Goal: Task Accomplishment & Management: Complete application form

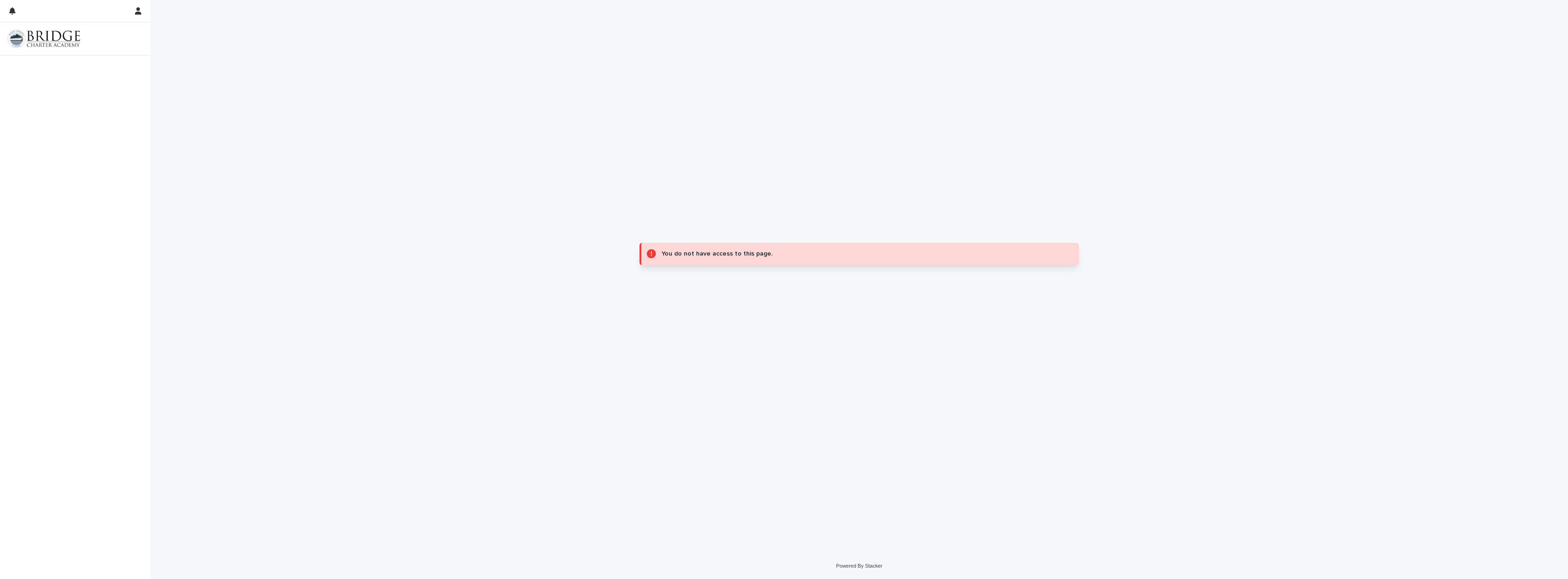
click at [544, 206] on div "You do not have access to this page." at bounding box center [859, 276] width 1418 height 553
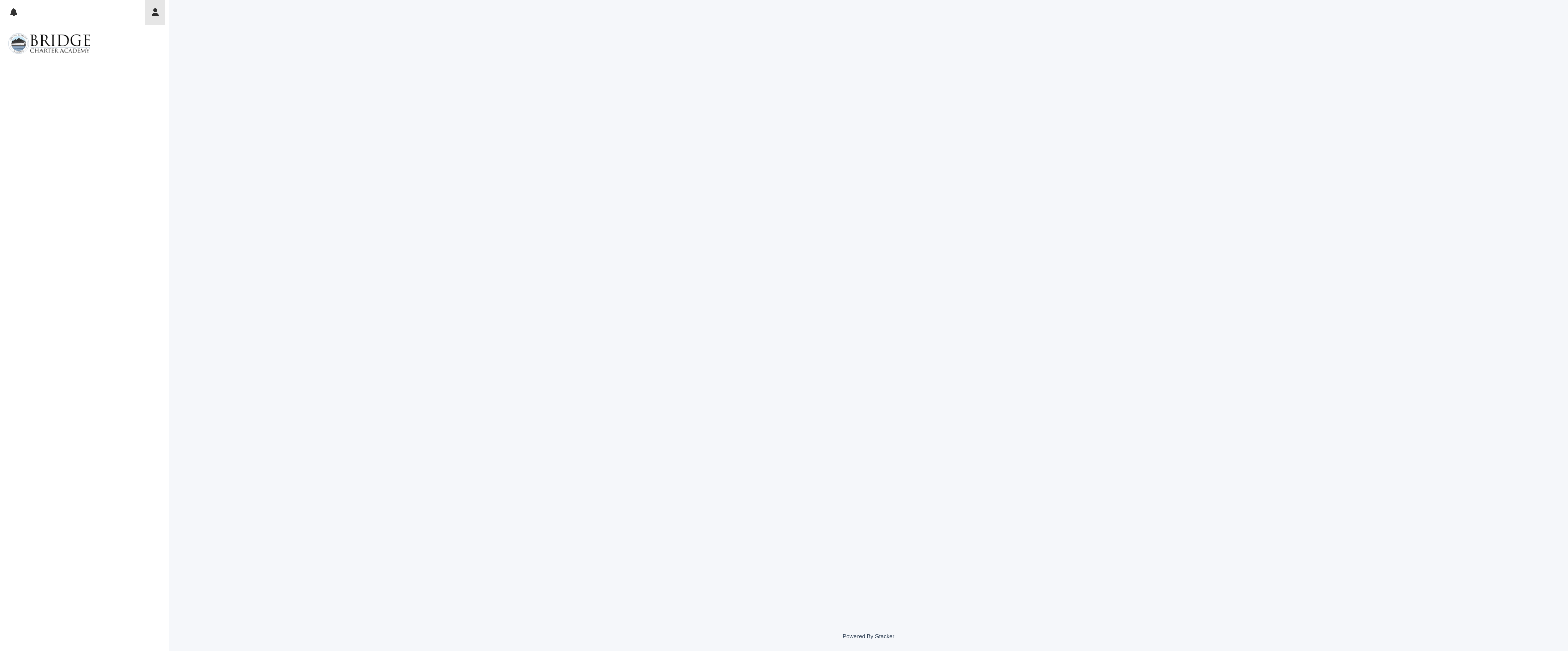
click at [150, 15] on button "button" at bounding box center [155, 12] width 19 height 25
click at [150, 15] on div at bounding box center [784, 326] width 1568 height 651
click at [45, 42] on img at bounding box center [49, 44] width 82 height 21
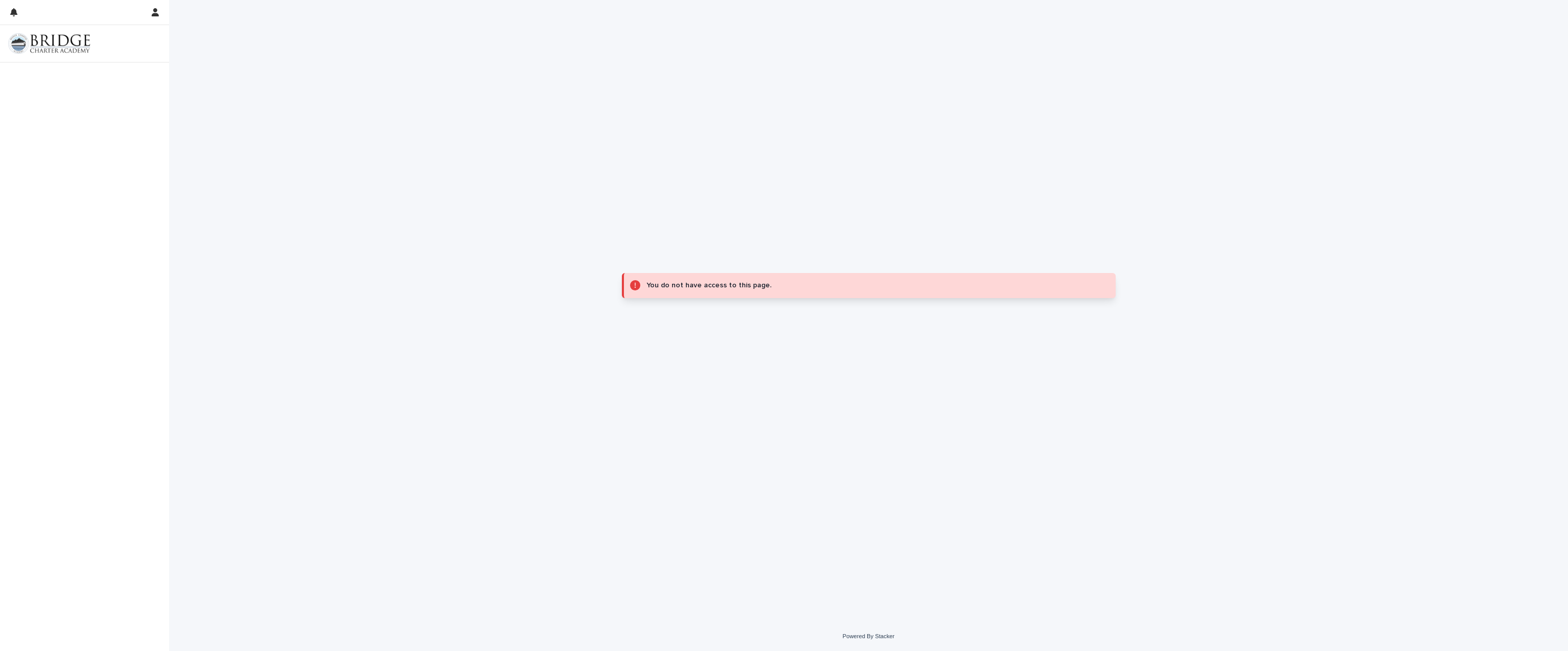
click at [69, 44] on img at bounding box center [49, 44] width 82 height 21
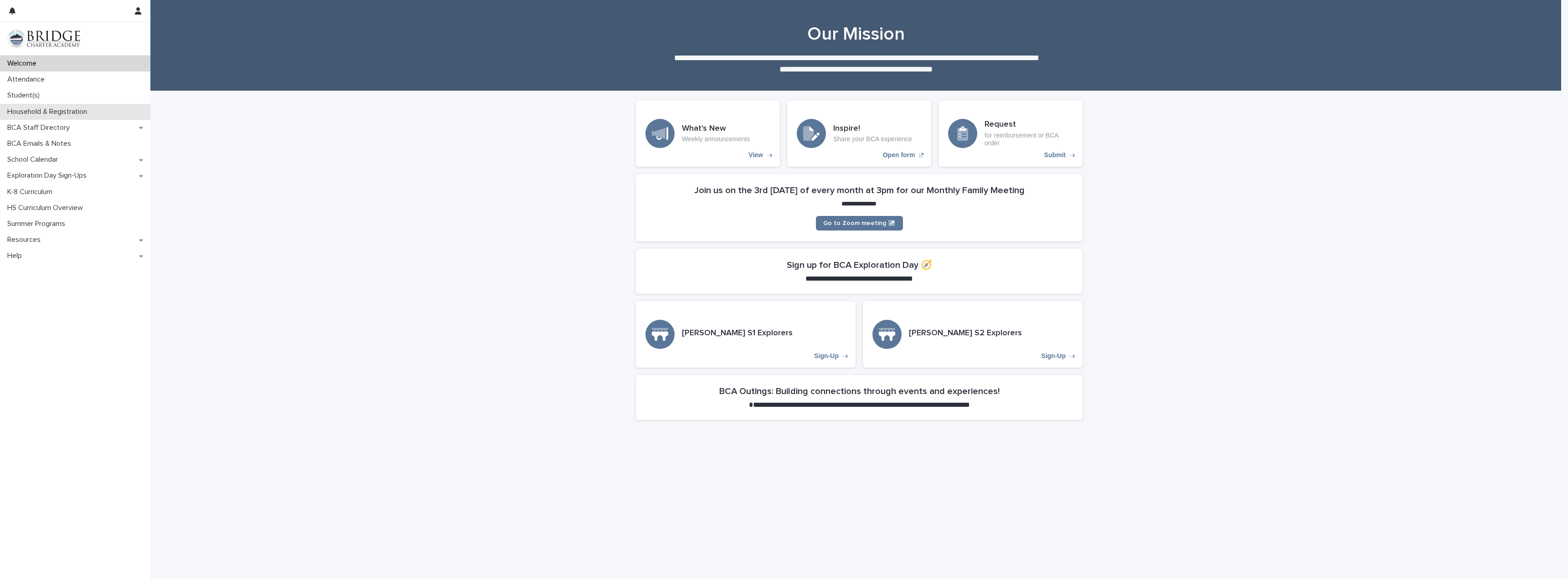
click at [79, 111] on p "Household & Registration" at bounding box center [49, 112] width 91 height 9
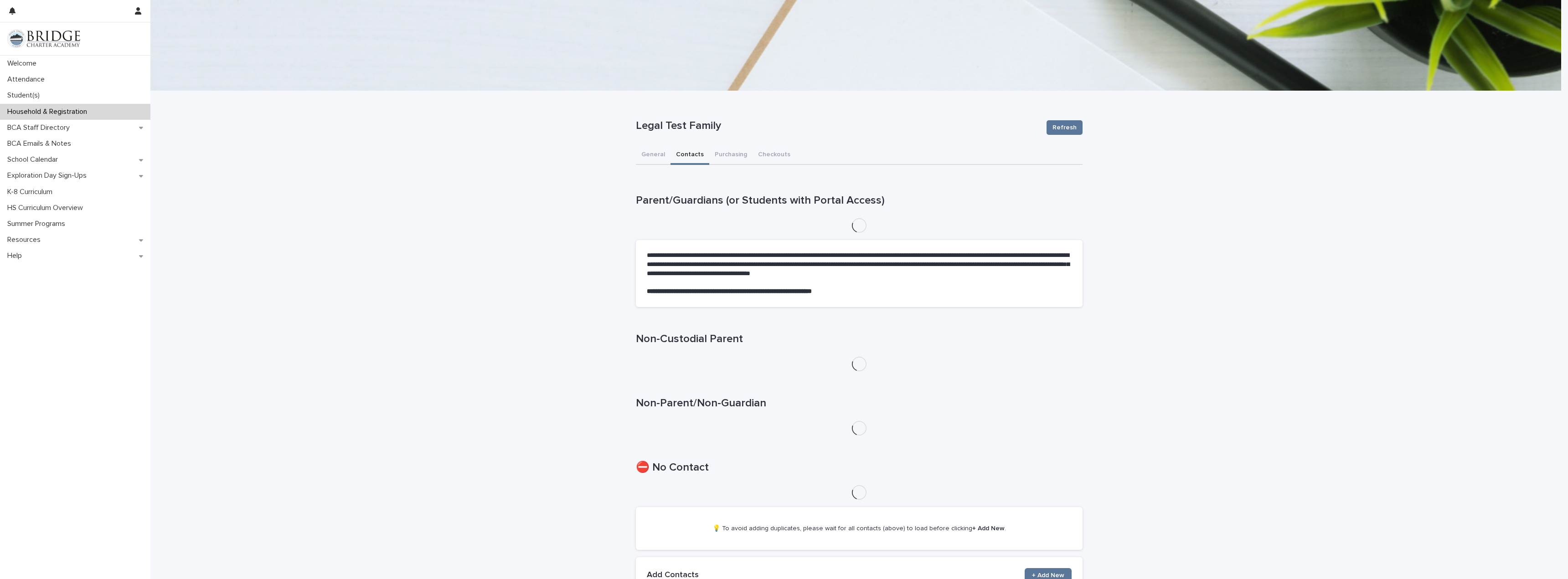
click at [685, 151] on button "Contacts" at bounding box center [690, 155] width 39 height 19
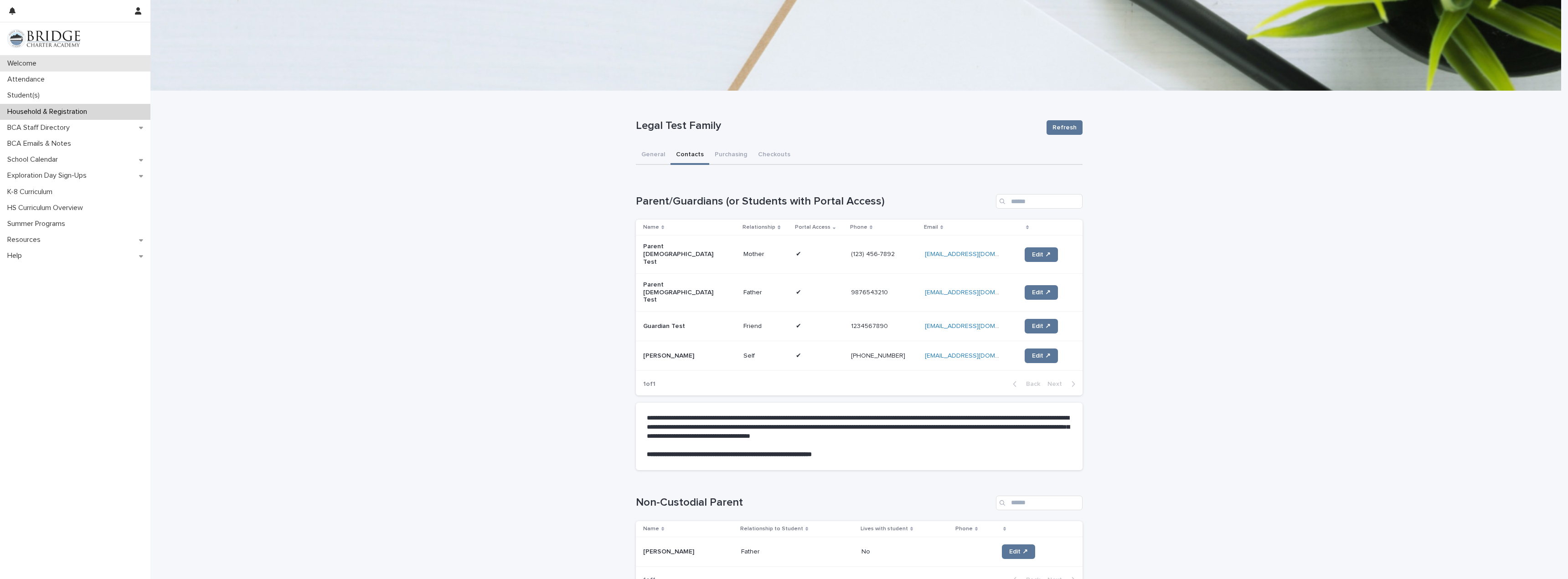
click at [85, 66] on div "Welcome" at bounding box center [75, 63] width 150 height 16
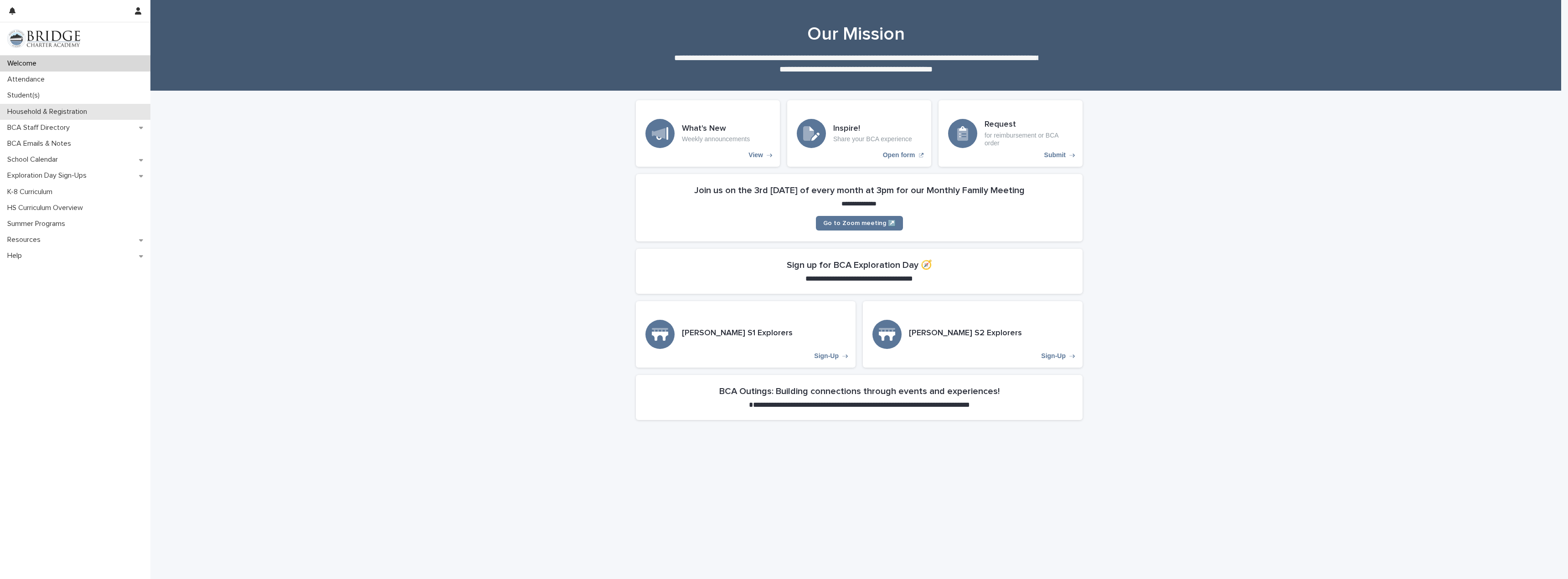
click at [93, 111] on p "Household & Registration" at bounding box center [49, 112] width 91 height 9
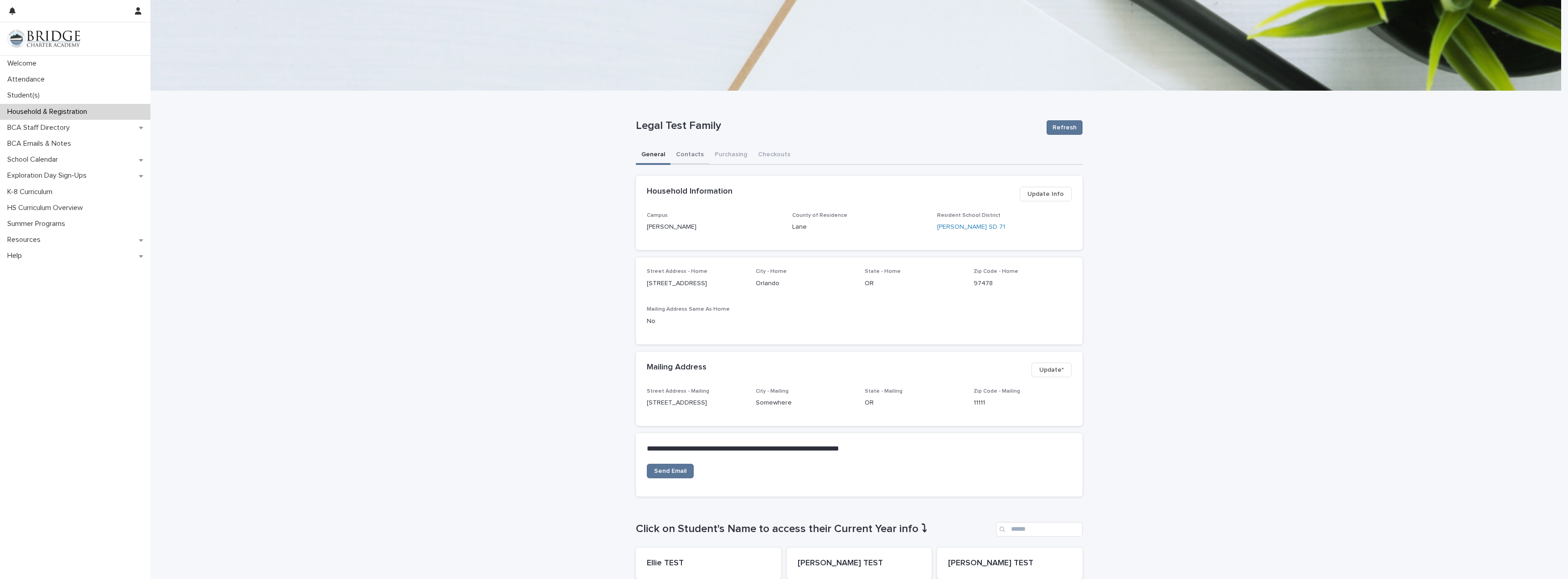
click at [688, 158] on button "Contacts" at bounding box center [690, 155] width 39 height 19
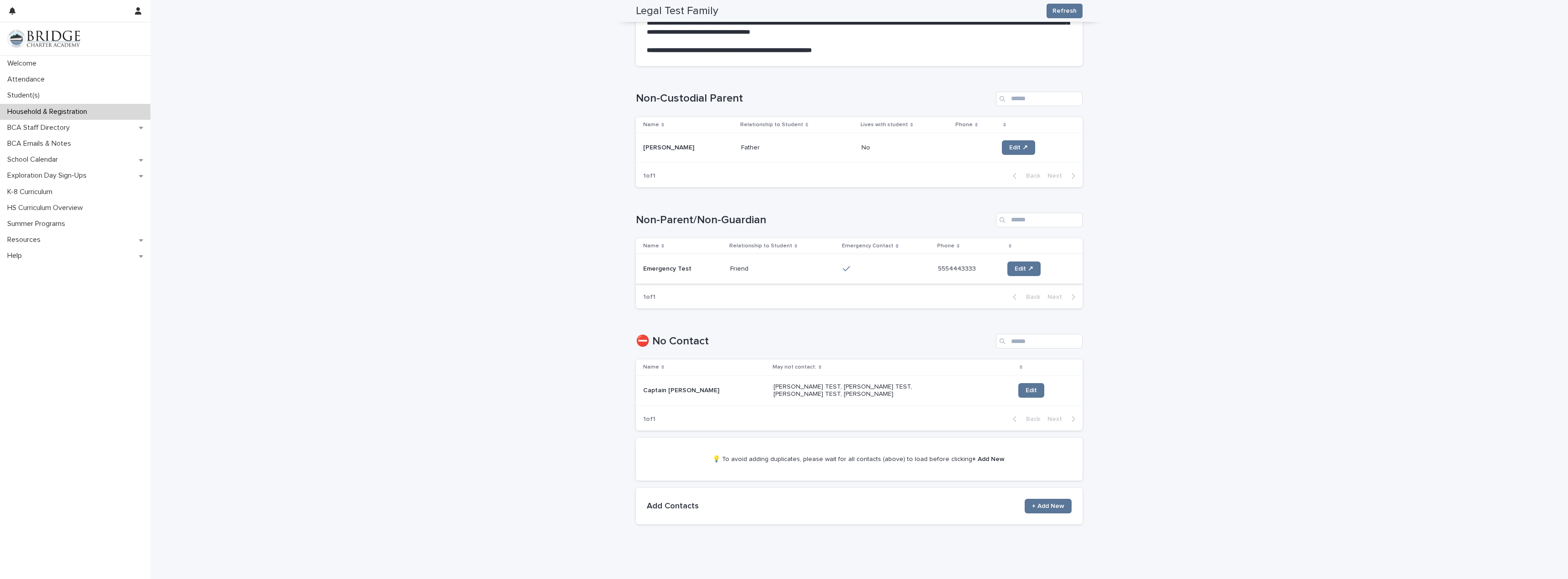
scroll to position [411, 0]
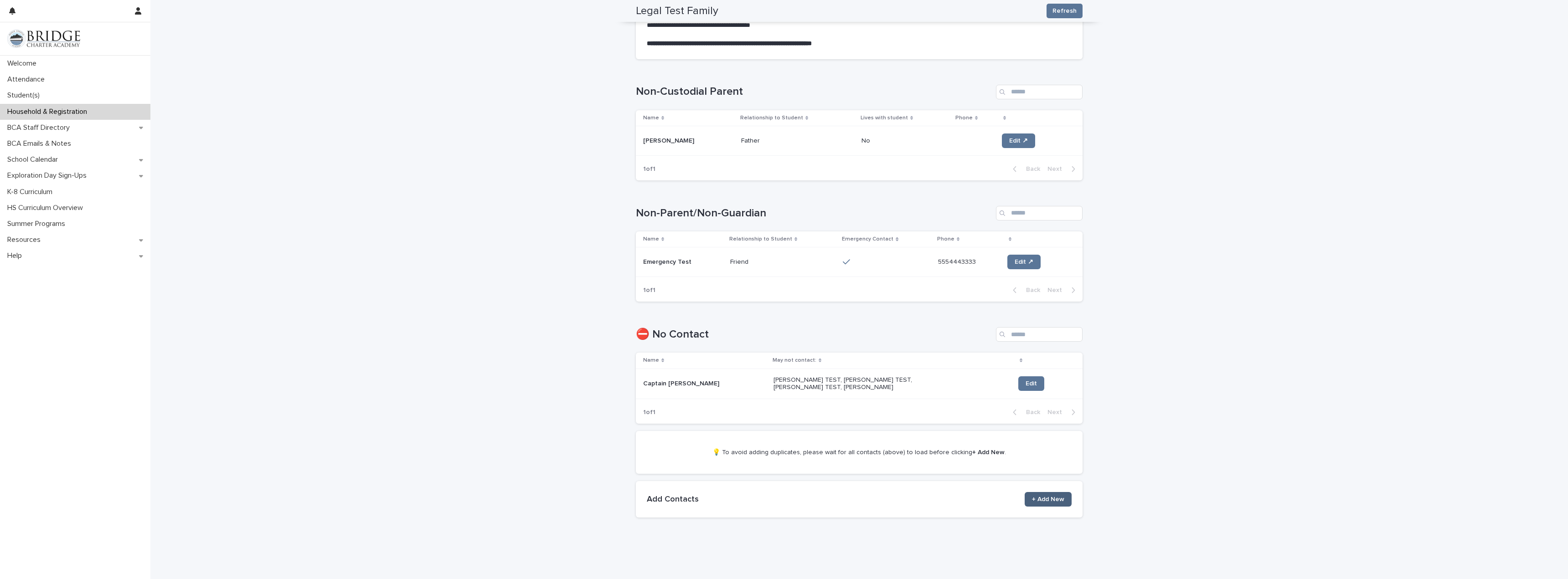
click at [1043, 492] on link "+ Add New" at bounding box center [1048, 499] width 47 height 15
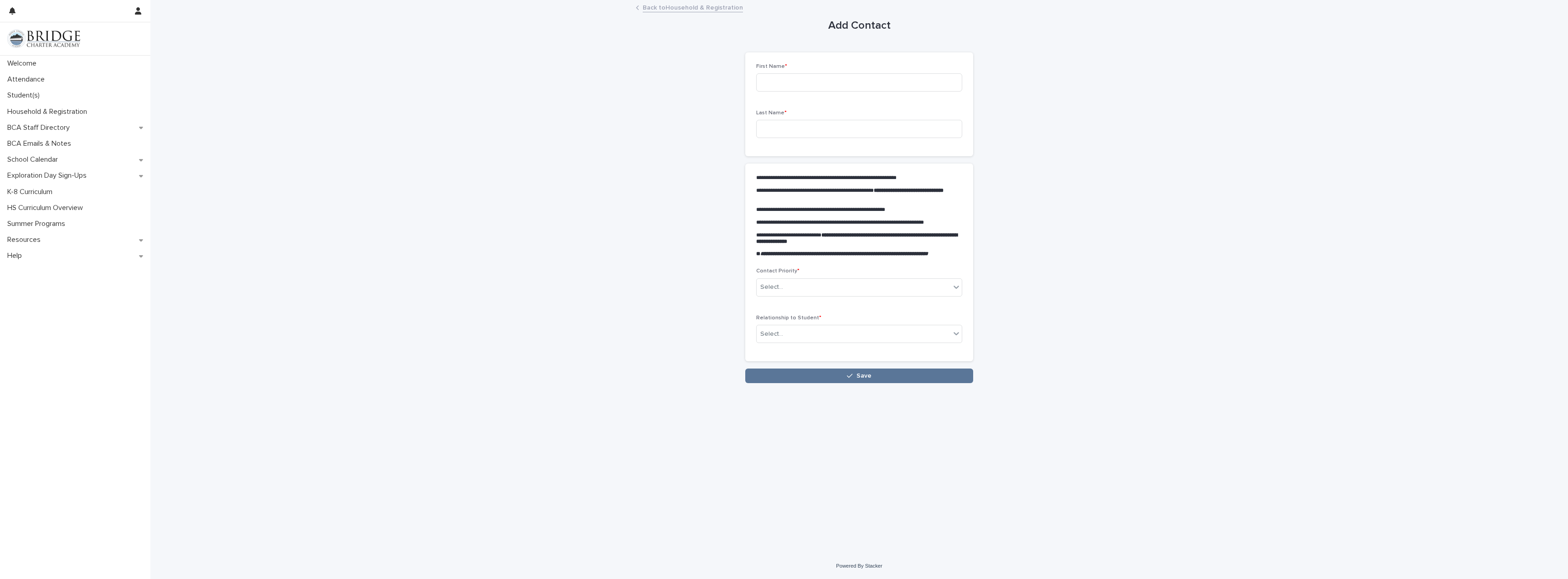
click at [684, 13] on div "Back to Household & Registration" at bounding box center [859, 8] width 456 height 13
click at [689, 3] on link "Back to Household & Registration" at bounding box center [693, 7] width 100 height 10
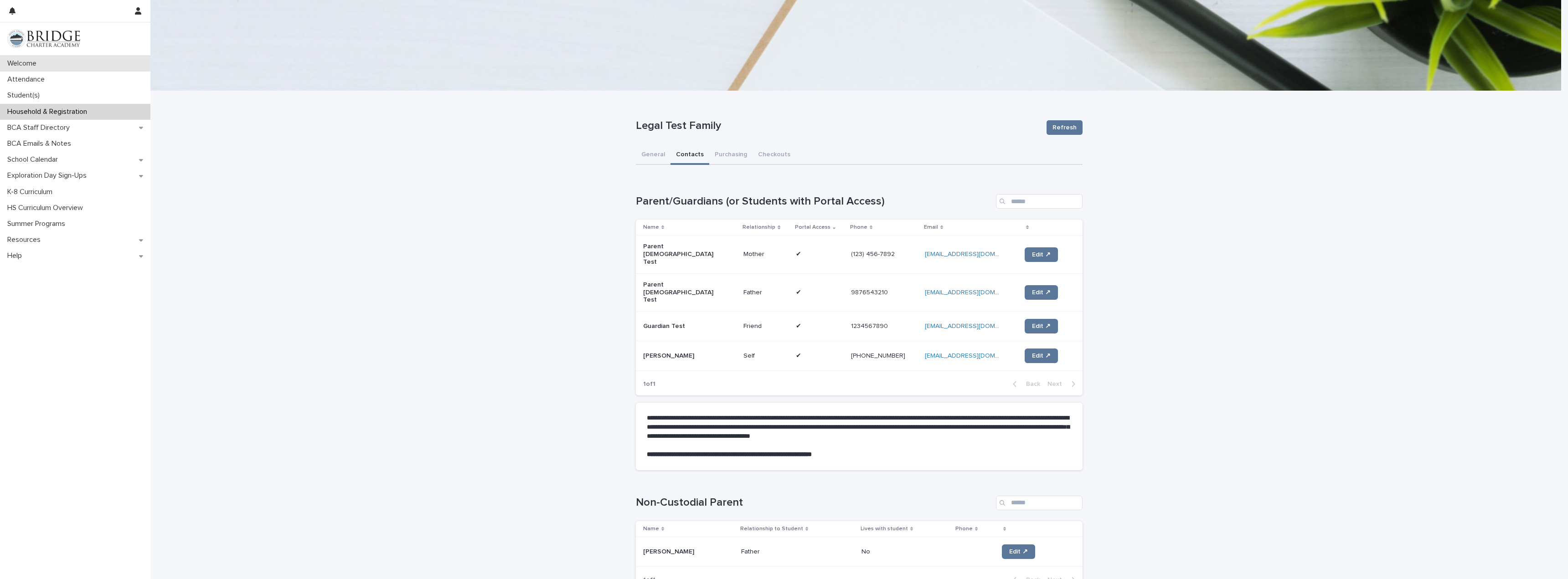
click at [44, 63] on p "Welcome" at bounding box center [24, 63] width 40 height 9
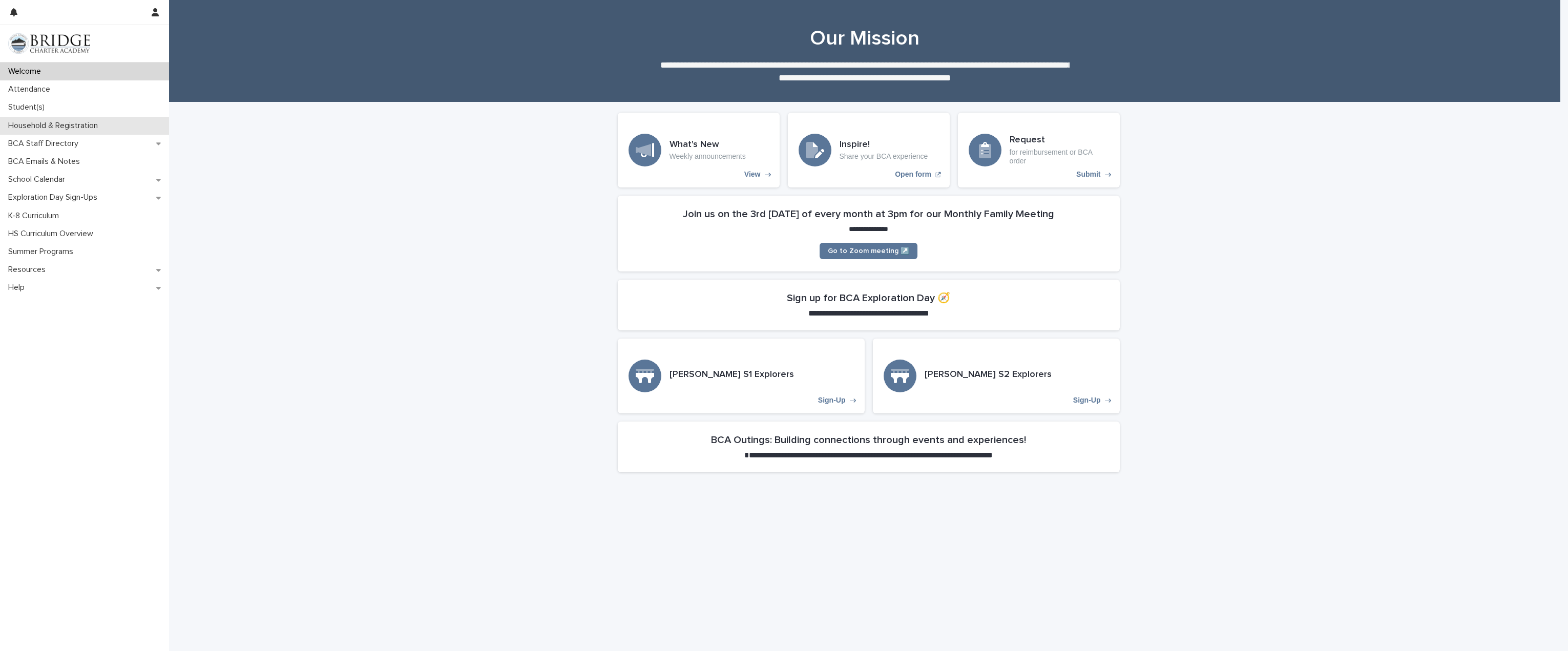
click at [73, 127] on p "Household & Registration" at bounding box center [55, 126] width 102 height 10
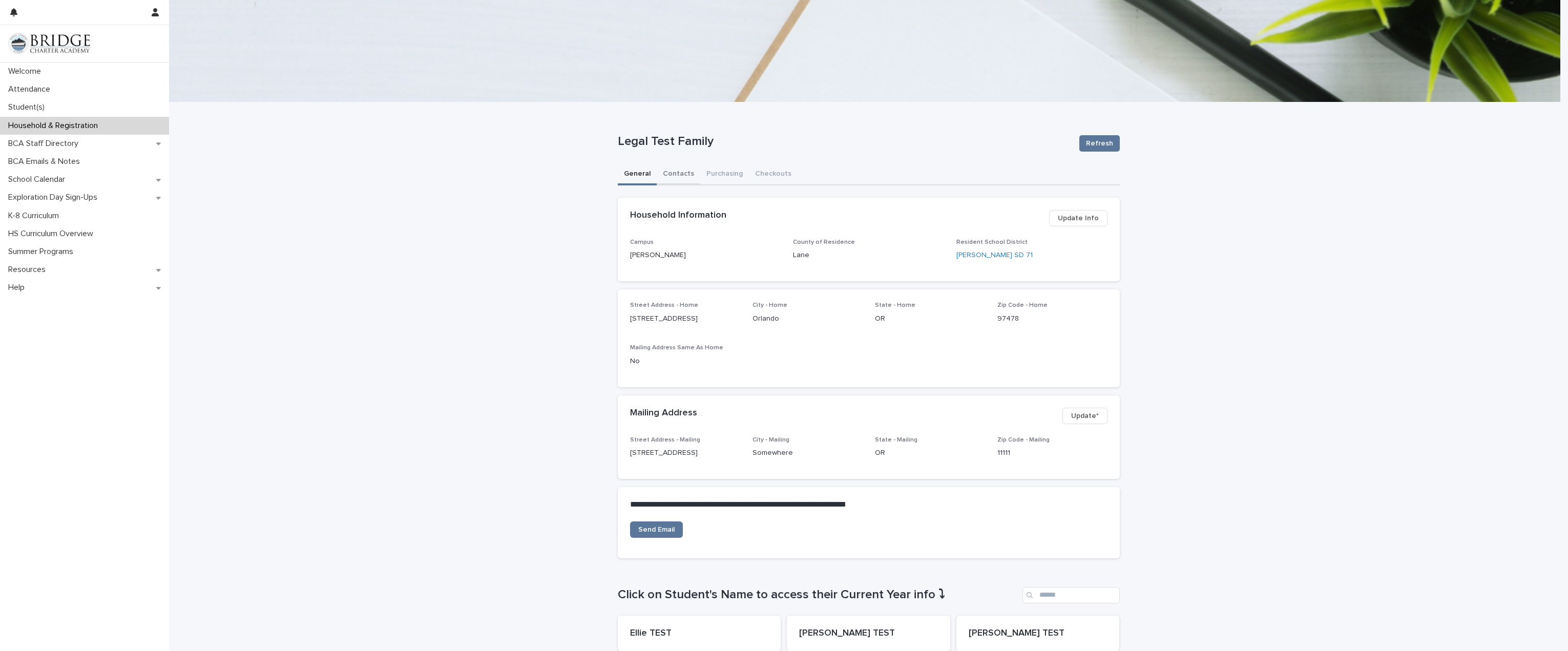
click at [673, 174] on button "Contacts" at bounding box center [679, 174] width 44 height 21
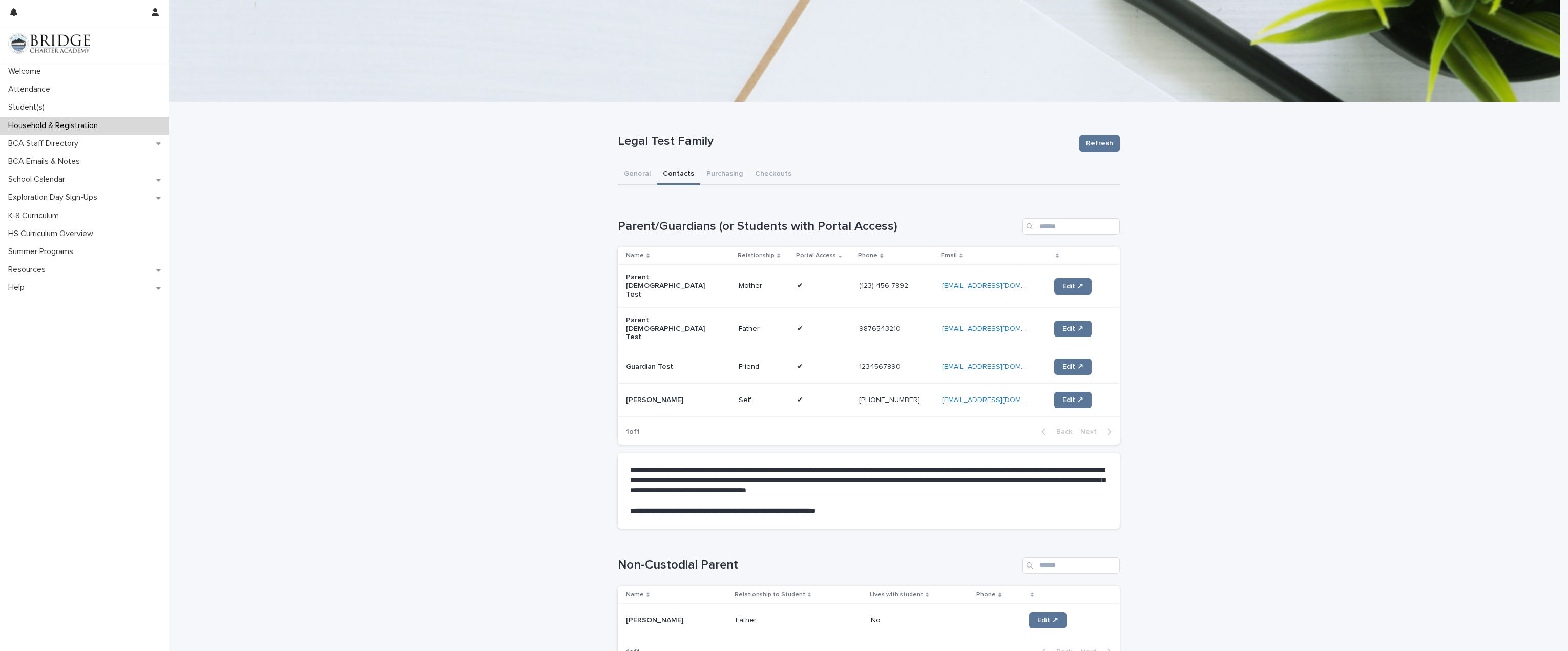
click at [1054, 321] on link "Edit ↗" at bounding box center [1073, 329] width 38 height 16
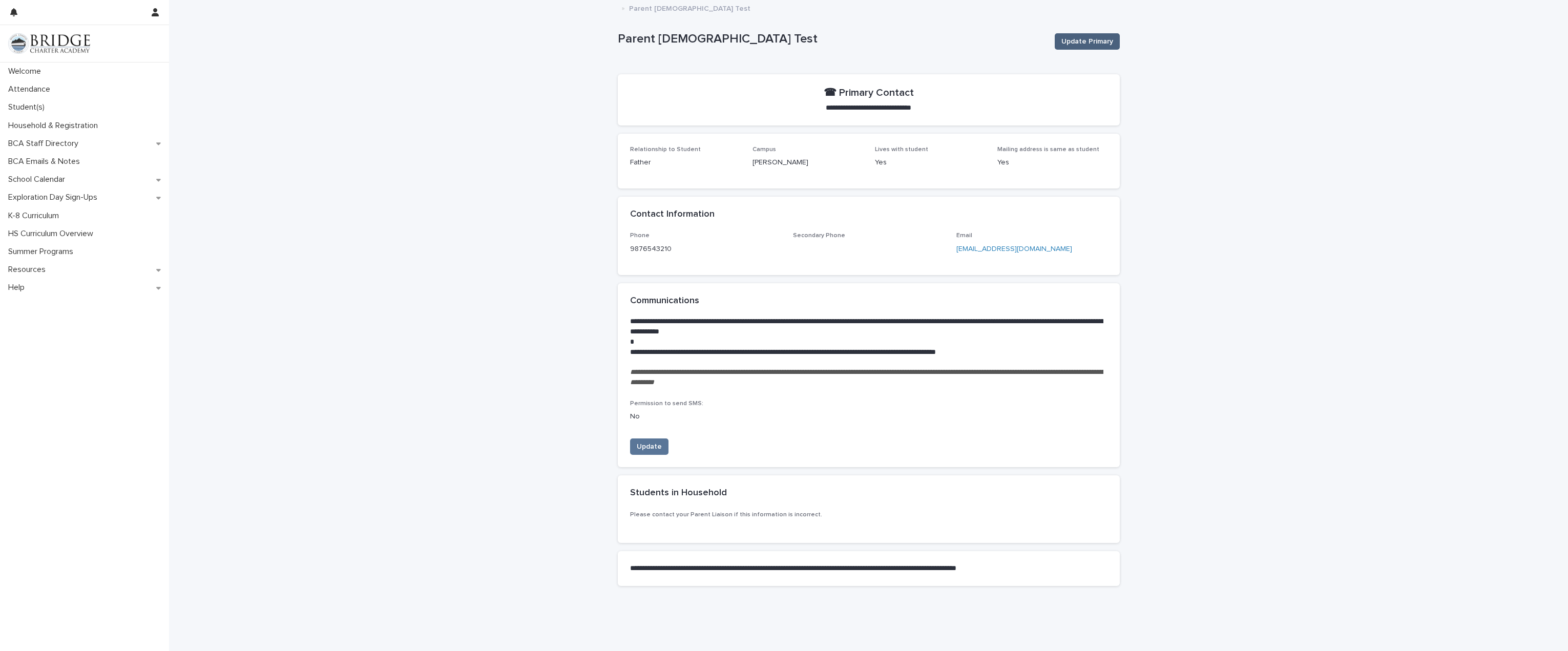
click at [1074, 41] on span "Update Primary" at bounding box center [1088, 41] width 52 height 10
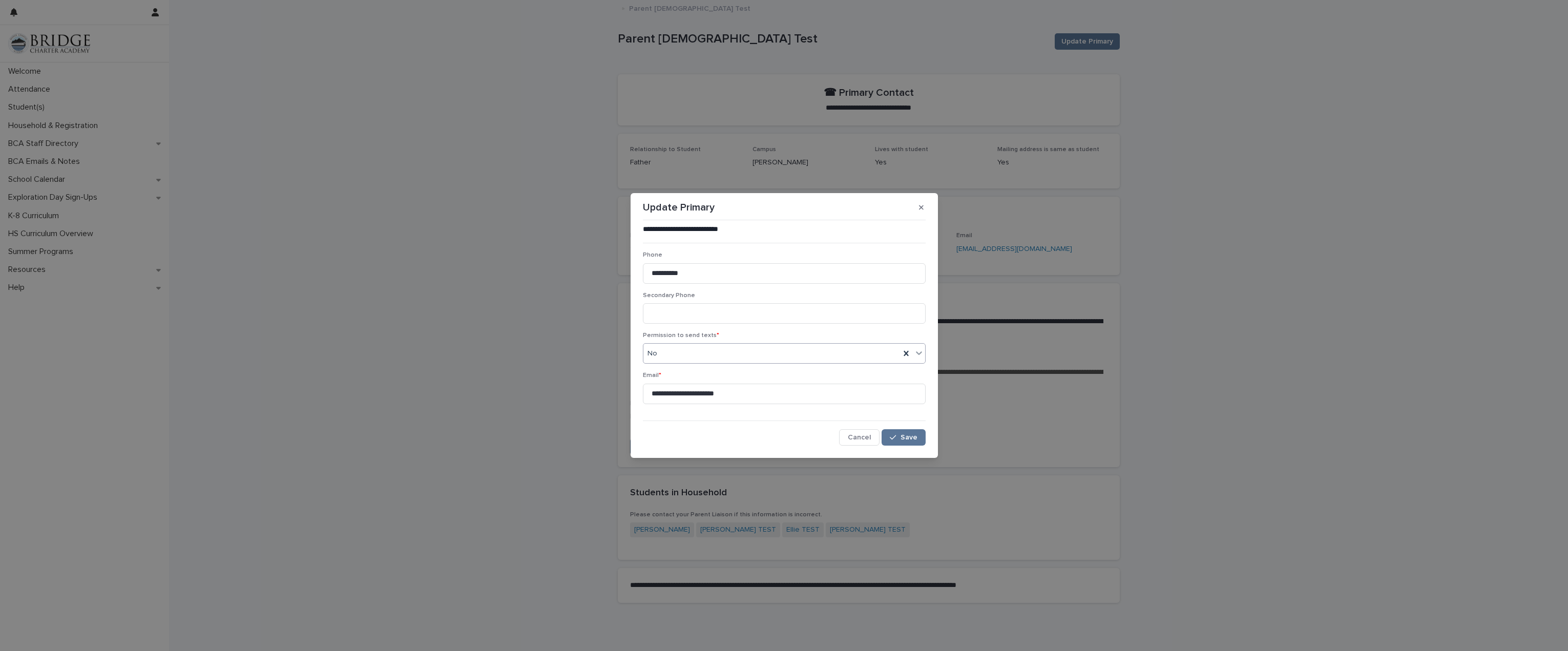
click at [781, 351] on div "No" at bounding box center [772, 354] width 257 height 17
click at [768, 375] on div "Yes" at bounding box center [785, 373] width 282 height 18
click at [898, 440] on div "button" at bounding box center [895, 437] width 10 height 7
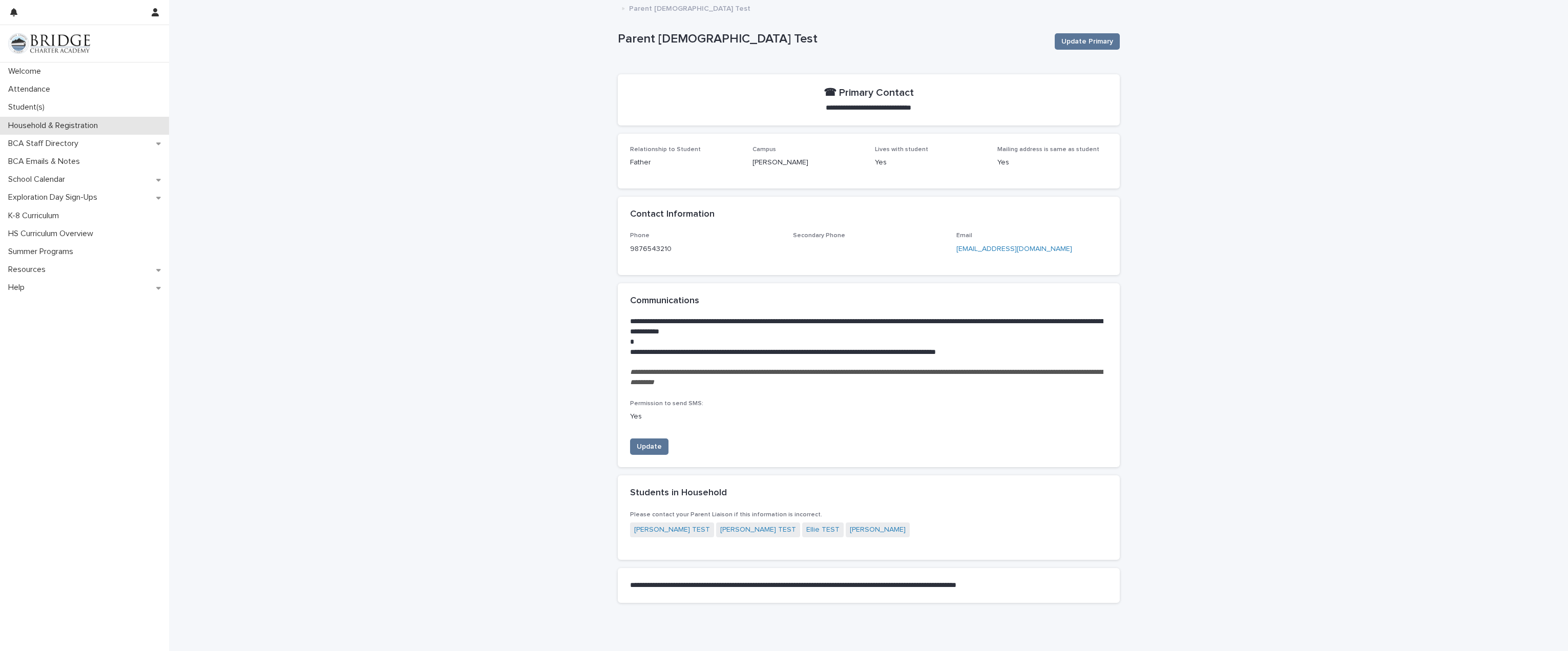
click at [64, 129] on p "Household & Registration" at bounding box center [55, 126] width 102 height 10
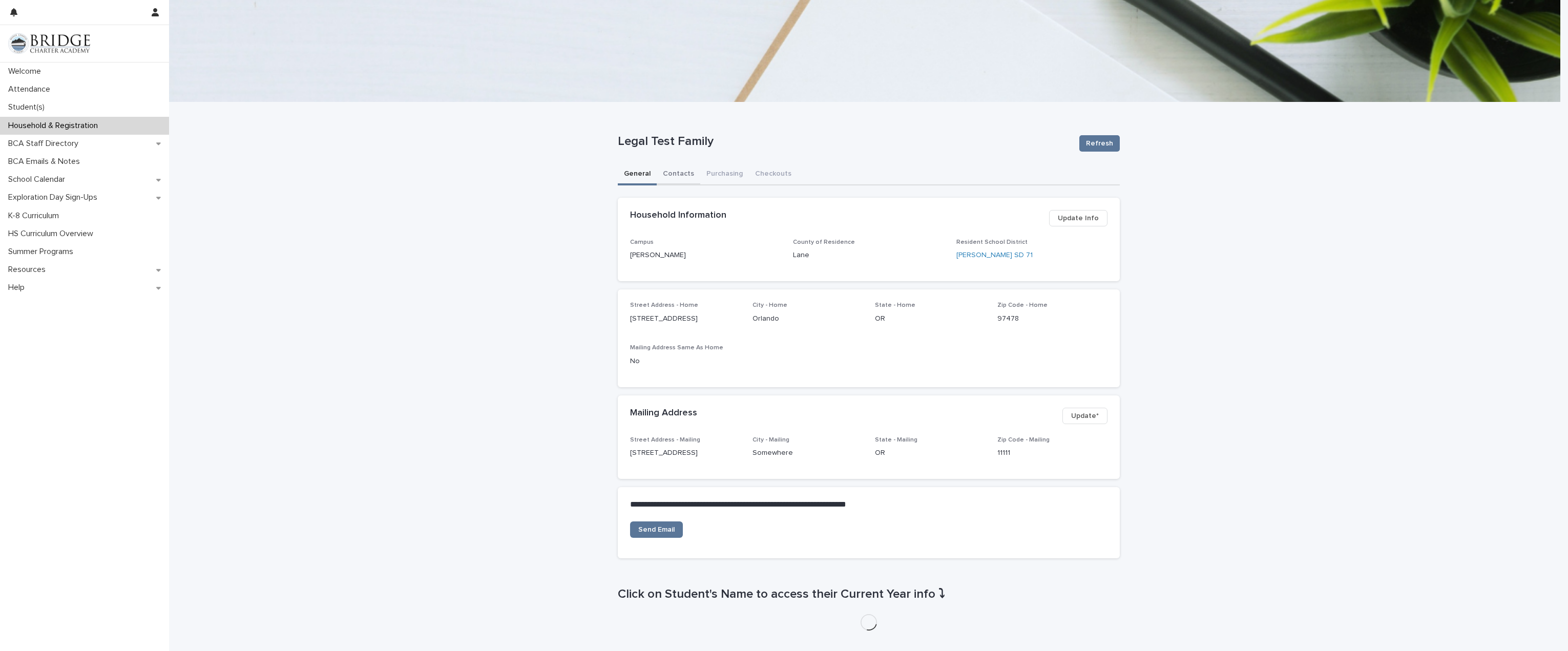
click at [677, 173] on button "Contacts" at bounding box center [679, 174] width 44 height 21
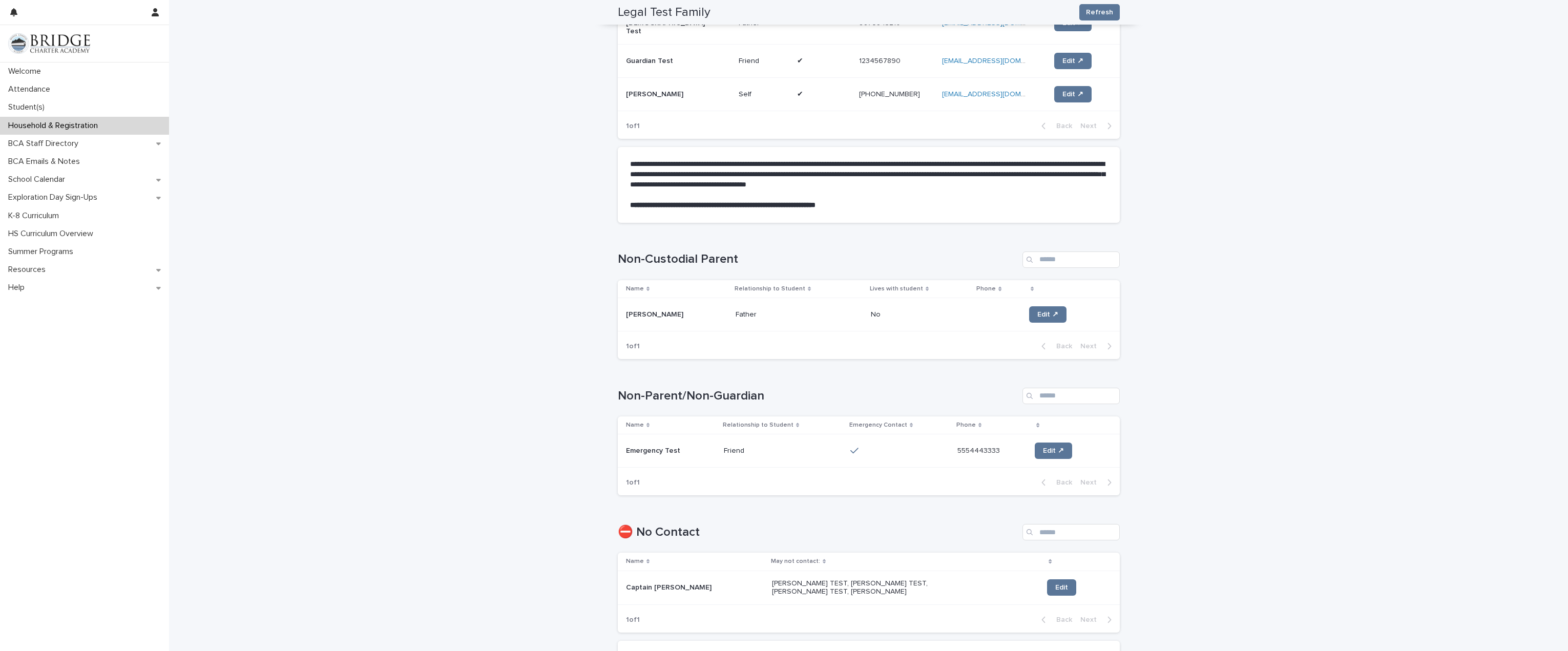
scroll to position [307, 0]
click at [1037, 309] on span "Edit ↗" at bounding box center [1047, 313] width 21 height 7
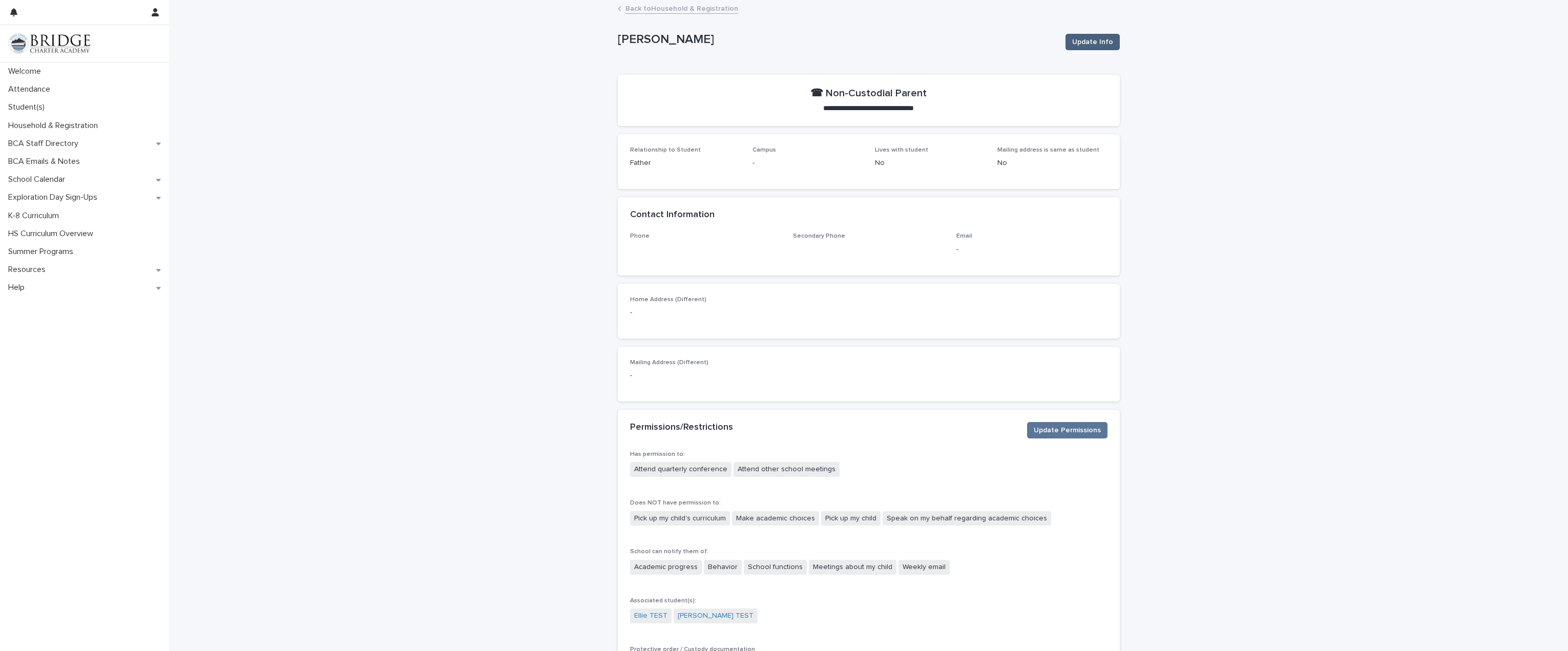
click at [1086, 43] on span "Update Info" at bounding box center [1093, 42] width 41 height 10
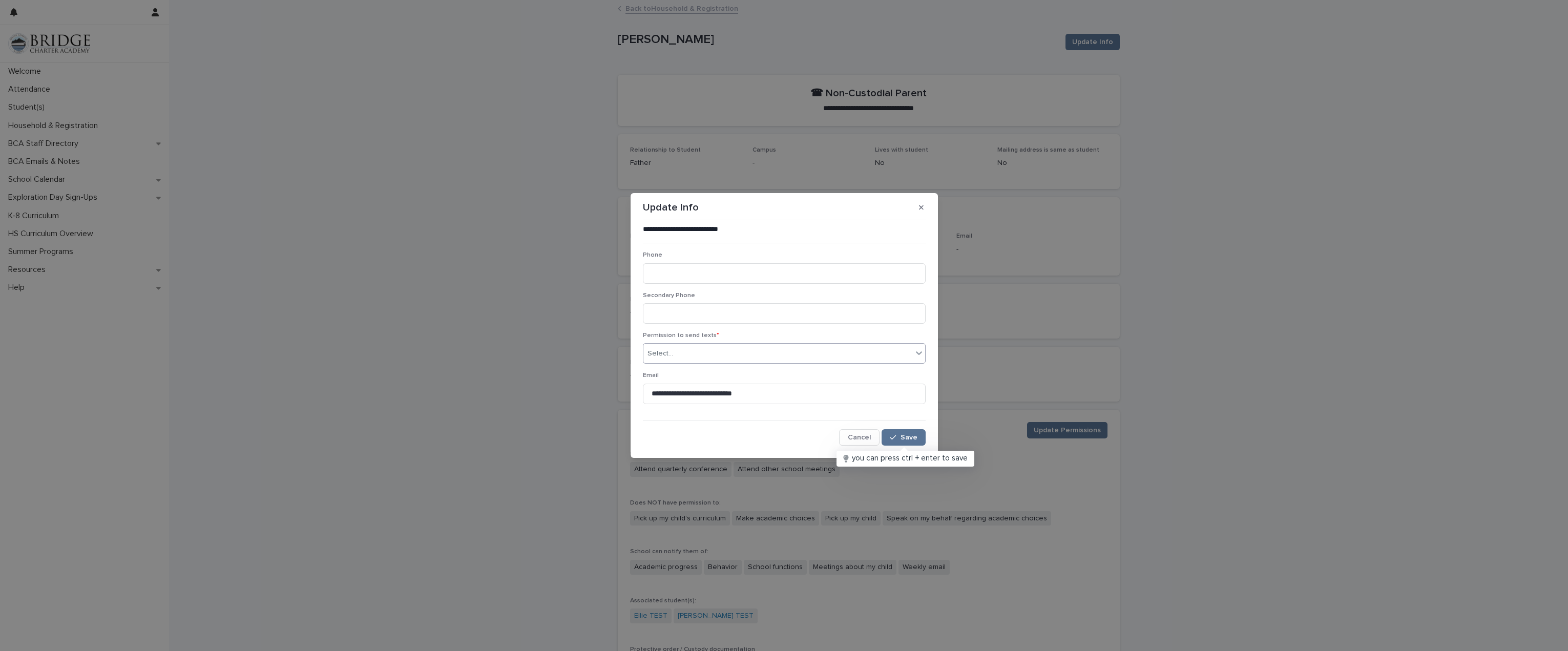
click at [725, 354] on div "Select..." at bounding box center [778, 354] width 269 height 17
click at [709, 371] on div "Yes" at bounding box center [785, 373] width 282 height 18
click at [733, 275] on input at bounding box center [784, 274] width 283 height 21
type input "**********"
click at [909, 437] on span "Save" at bounding box center [909, 437] width 17 height 7
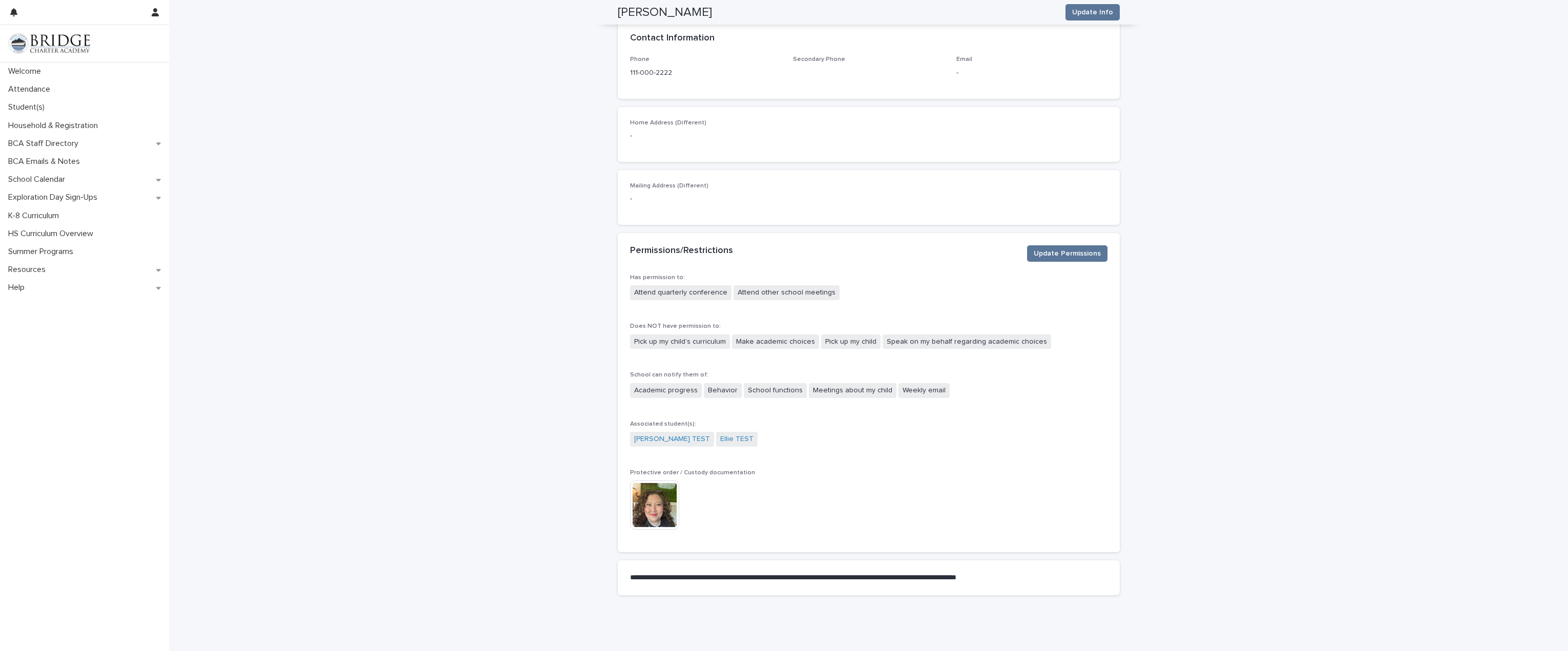
scroll to position [209, 0]
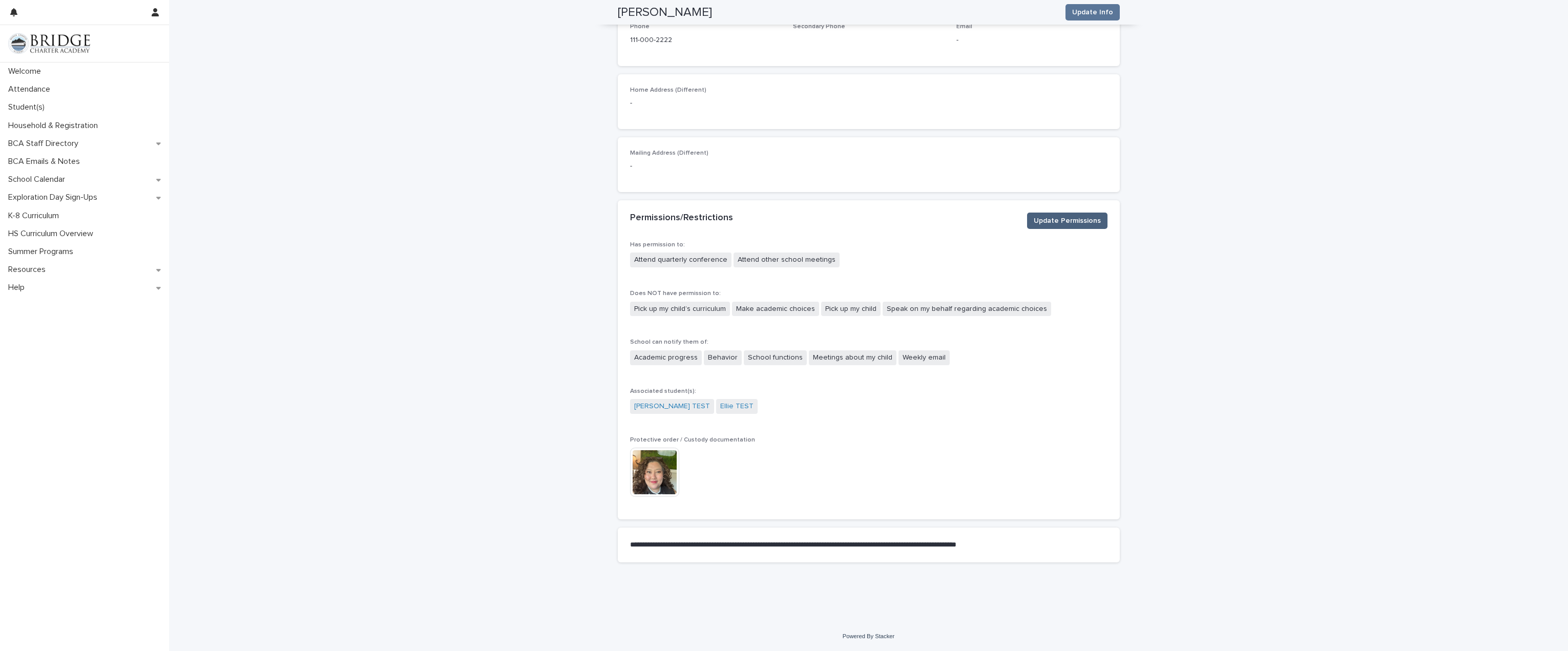
click at [1056, 220] on span "Update Permissions" at bounding box center [1067, 220] width 67 height 10
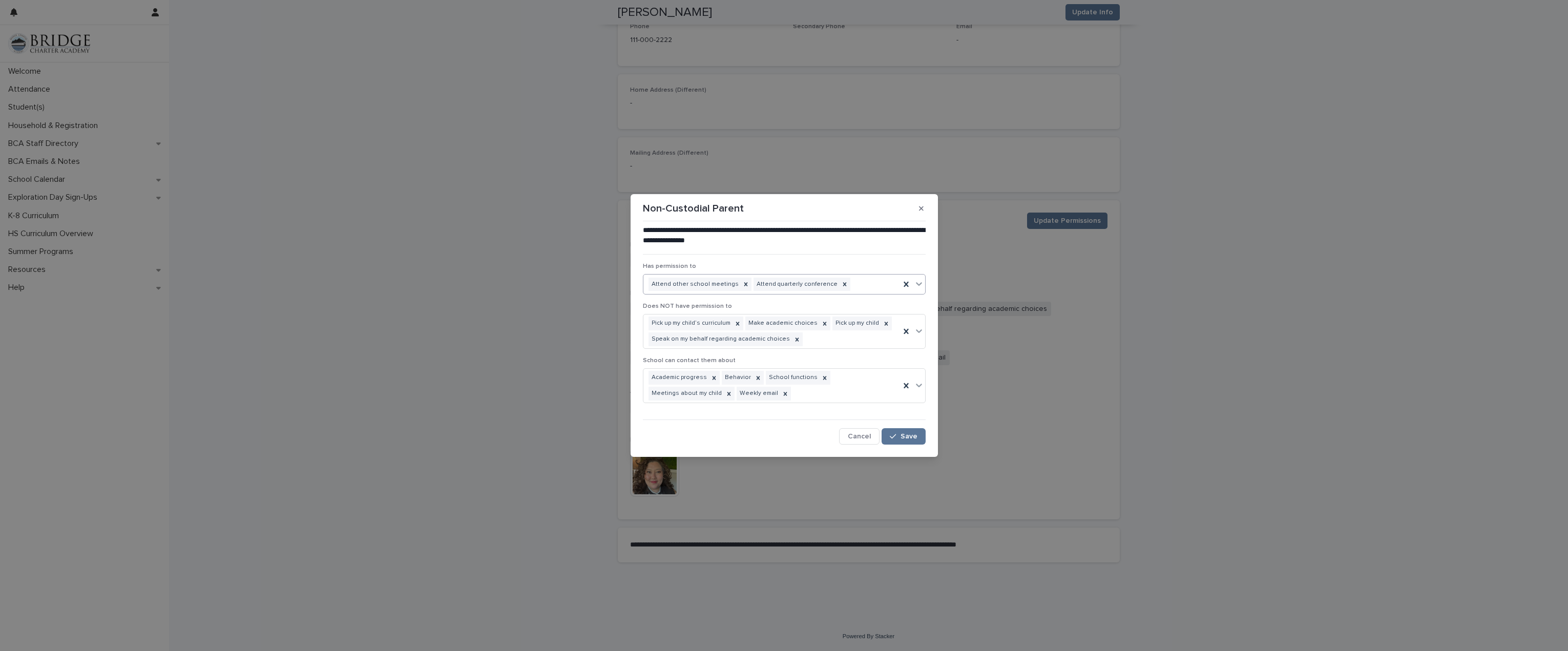
click at [853, 287] on div "Attend other school meetings Attend quarterly conference" at bounding box center [772, 284] width 257 height 18
click at [803, 341] on div "Attend school functions" at bounding box center [785, 340] width 282 height 18
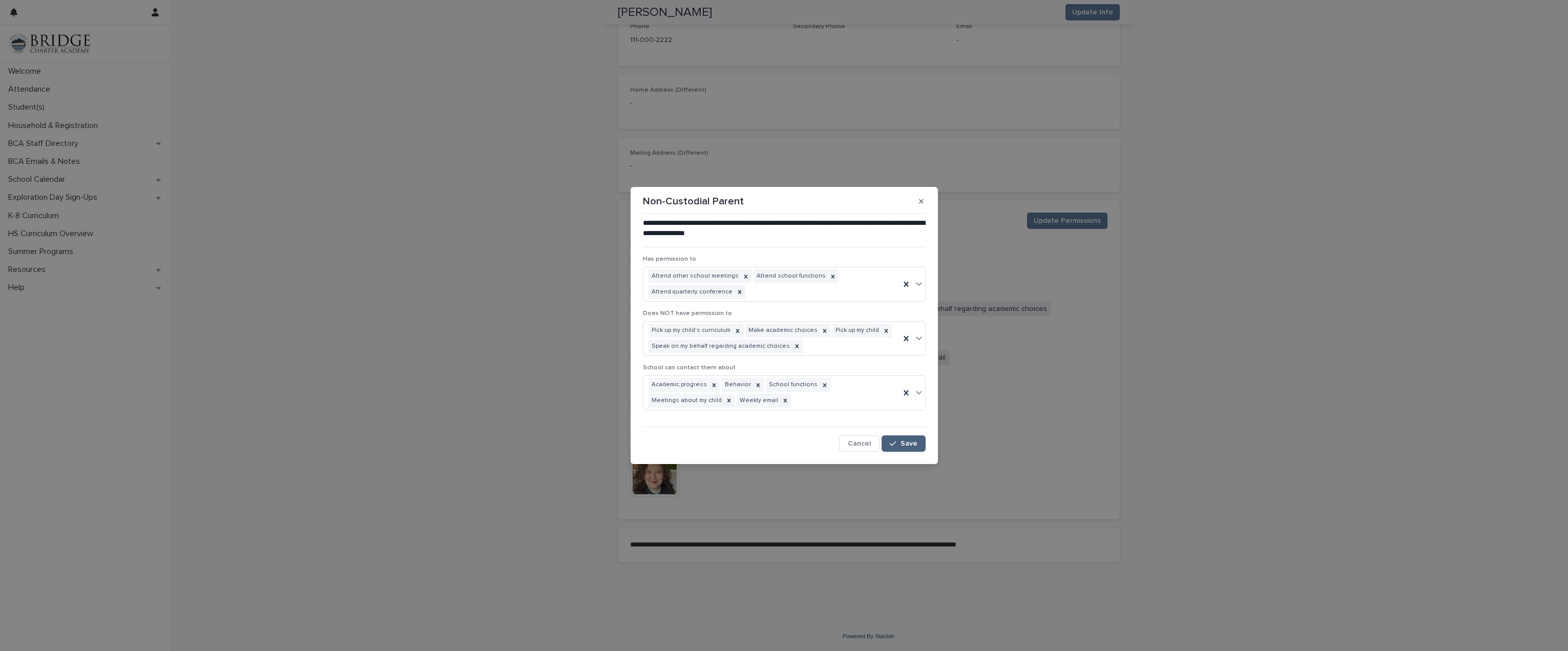
click at [903, 443] on span "Save" at bounding box center [909, 443] width 17 height 7
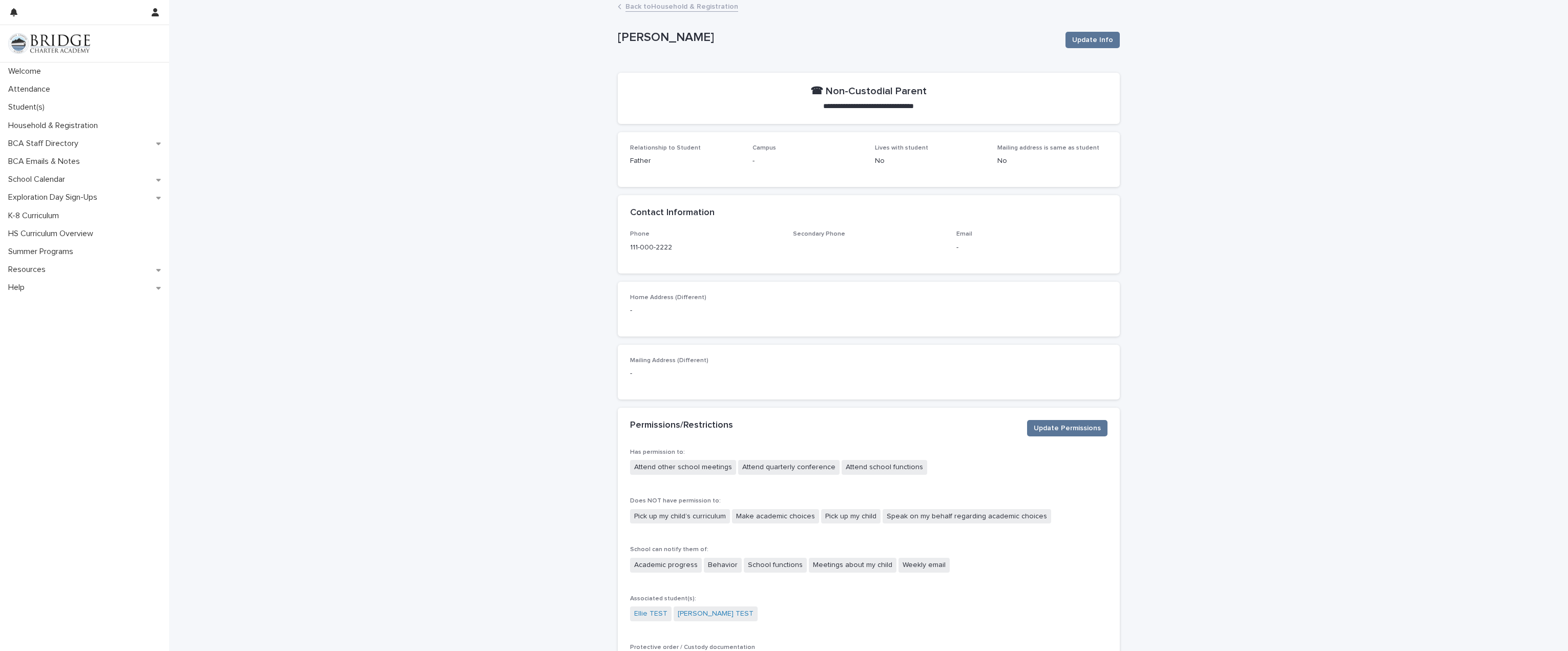
scroll to position [0, 0]
click at [696, 11] on link "Back to Household & Registration" at bounding box center [681, 8] width 113 height 12
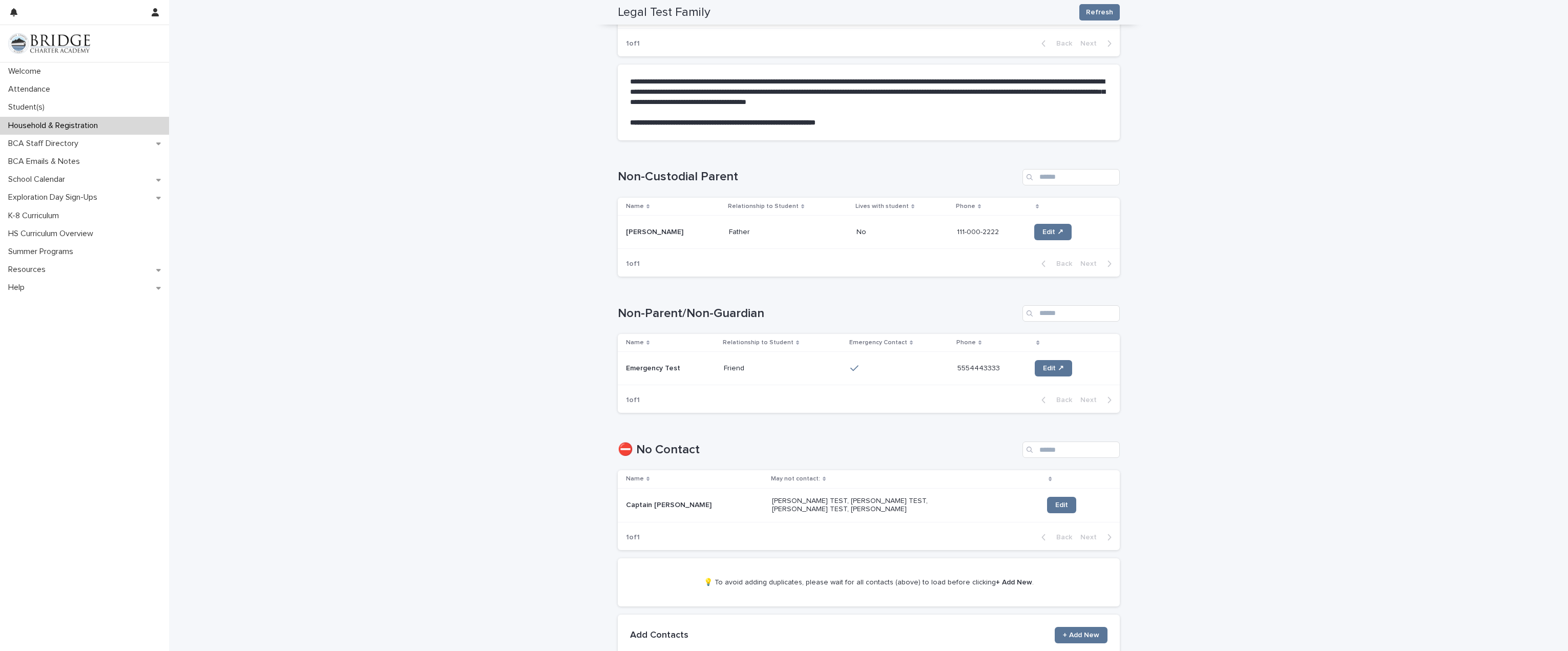
scroll to position [410, 0]
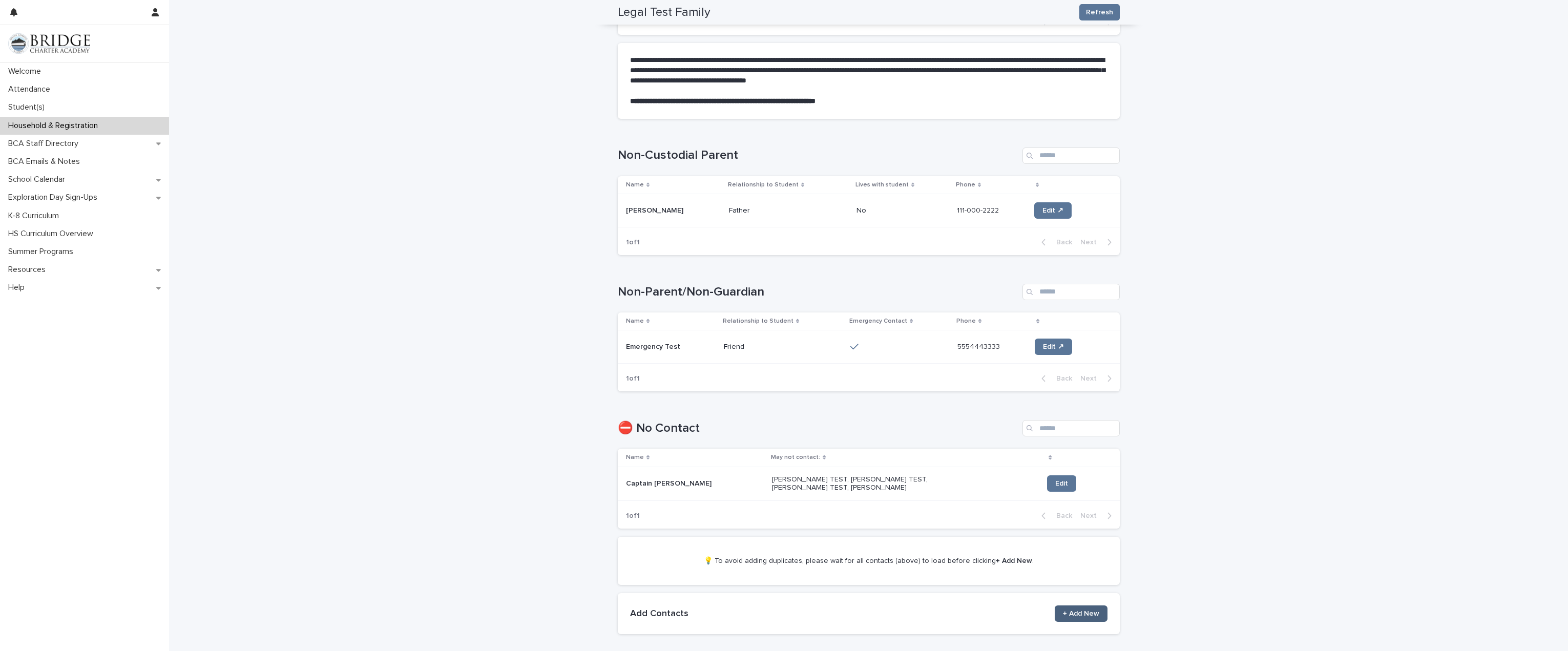
click at [1068, 610] on span "+ Add New" at bounding box center [1081, 613] width 36 height 7
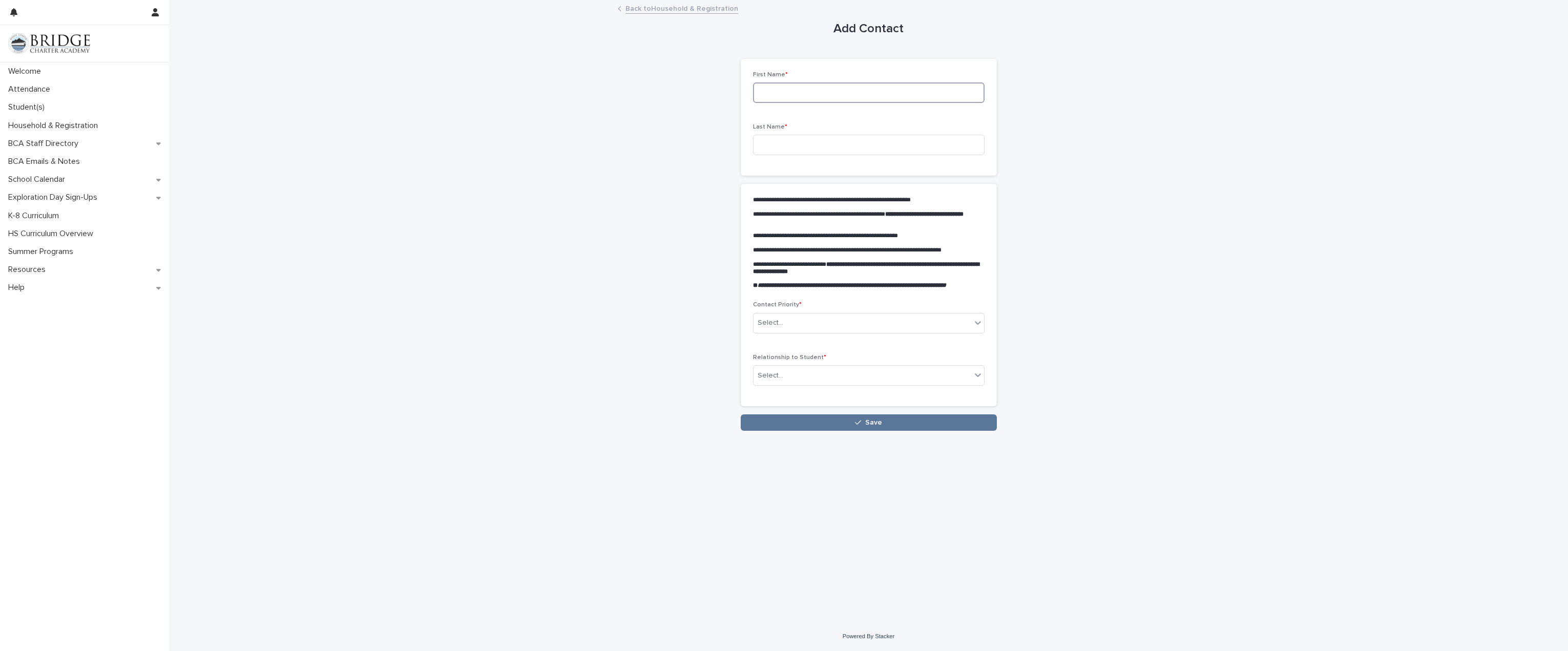
click at [798, 90] on input at bounding box center [869, 93] width 231 height 21
type input "***"
type input "*********"
click at [827, 319] on div "Select..." at bounding box center [863, 323] width 218 height 17
click at [825, 382] on div "3" at bounding box center [869, 379] width 231 height 18
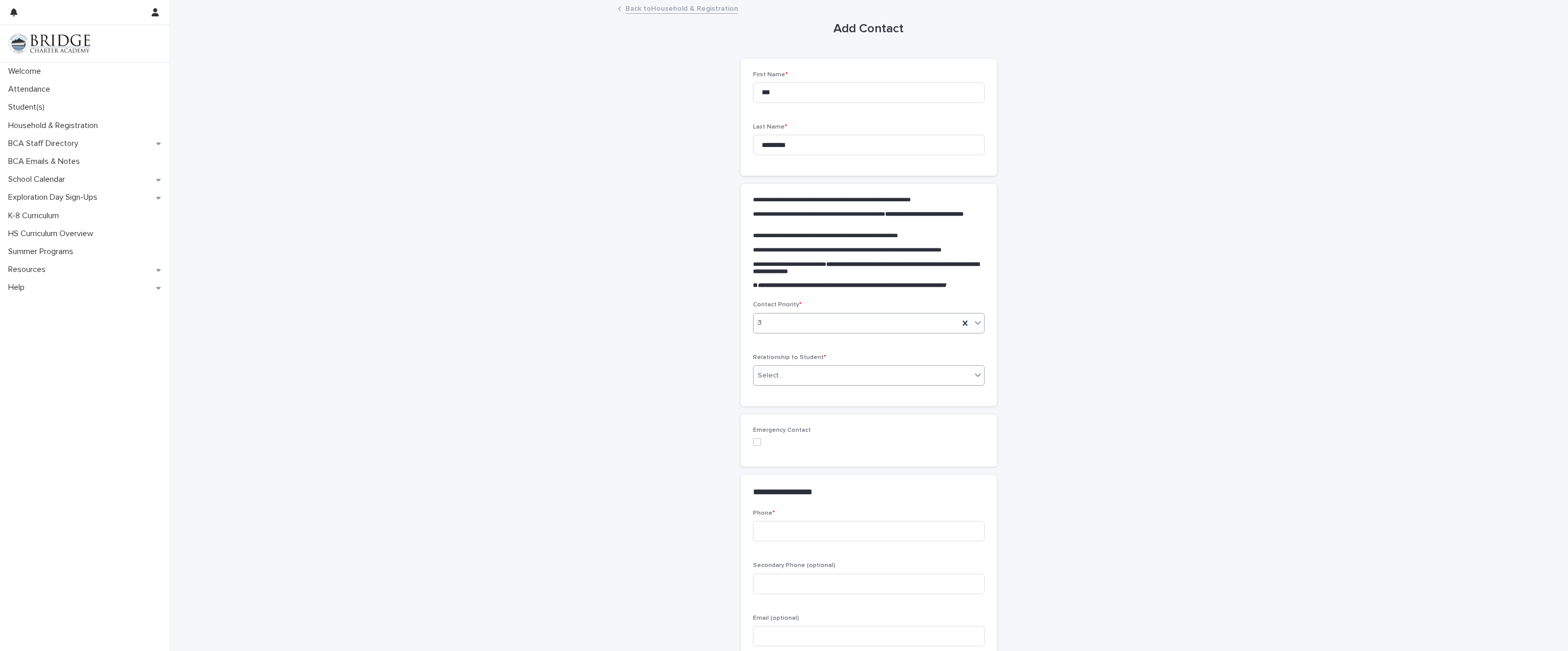
click at [825, 370] on div "Select..." at bounding box center [863, 375] width 218 height 17
click at [812, 453] on div "Friend" at bounding box center [865, 451] width 231 height 18
click at [754, 444] on span at bounding box center [757, 442] width 8 height 8
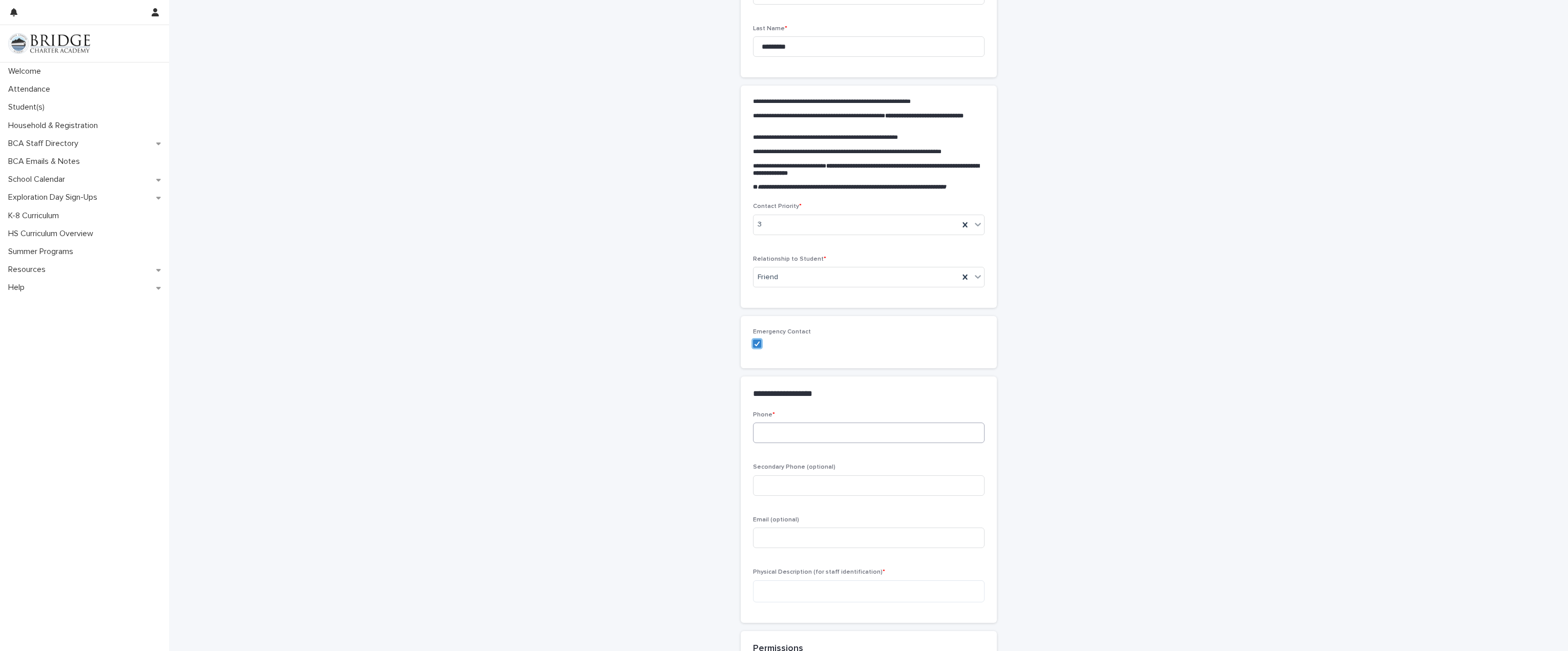
scroll to position [103, 0]
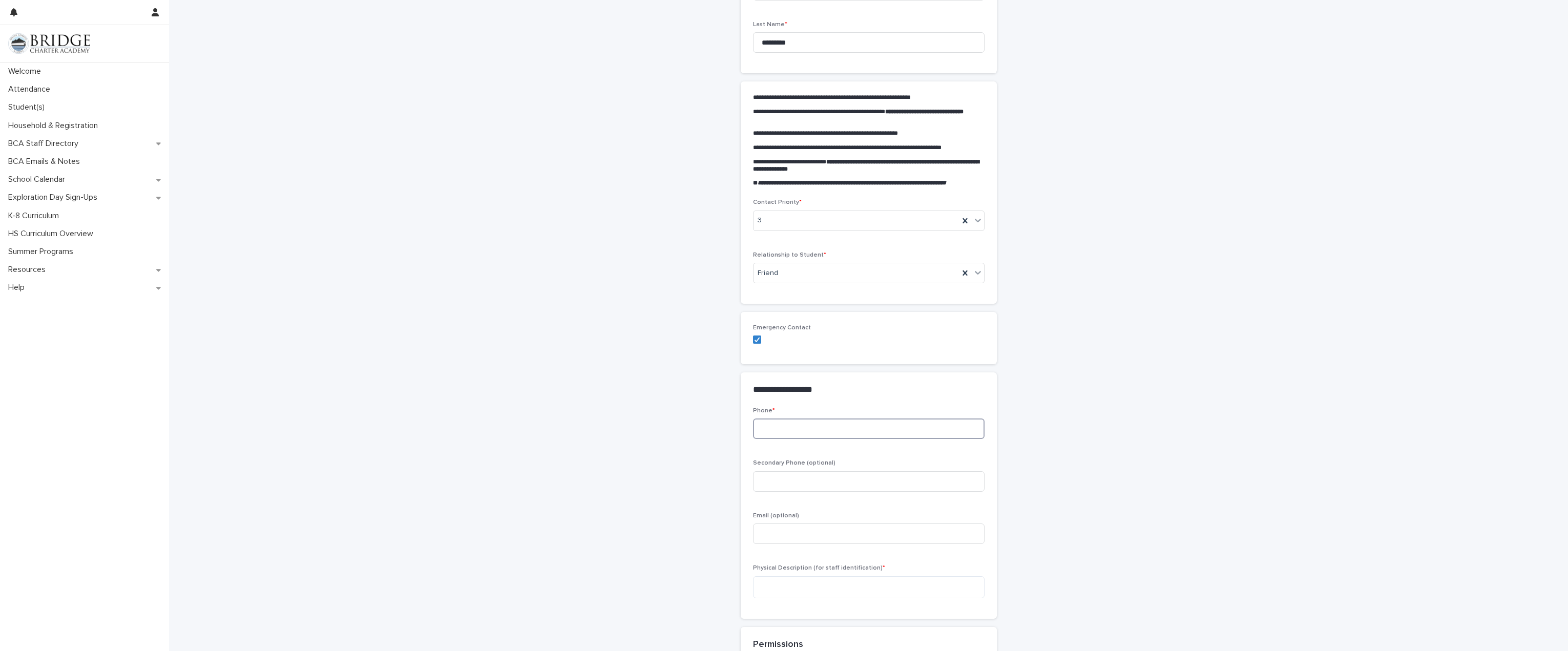
click at [853, 427] on input at bounding box center [869, 429] width 231 height 21
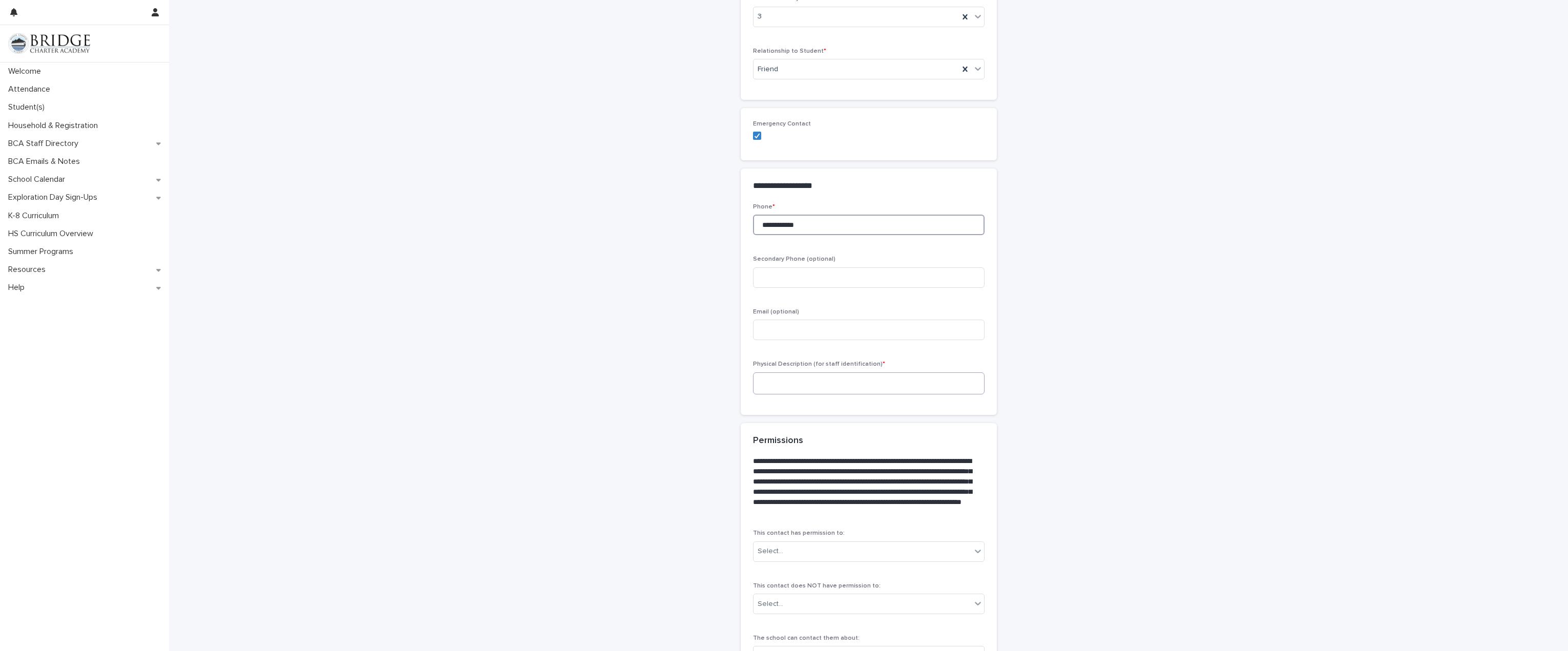
scroll to position [307, 0]
type input "**********"
click at [858, 377] on textarea at bounding box center [869, 382] width 231 height 22
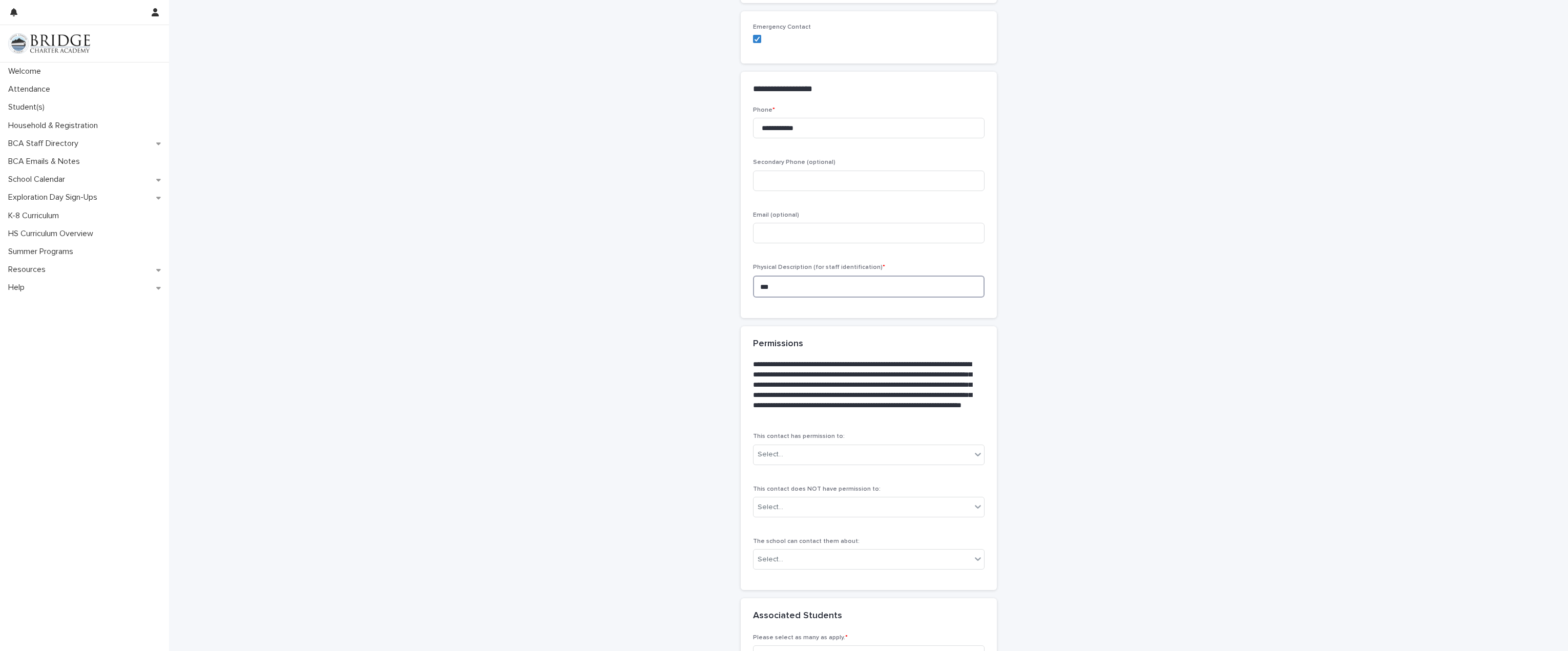
scroll to position [410, 0]
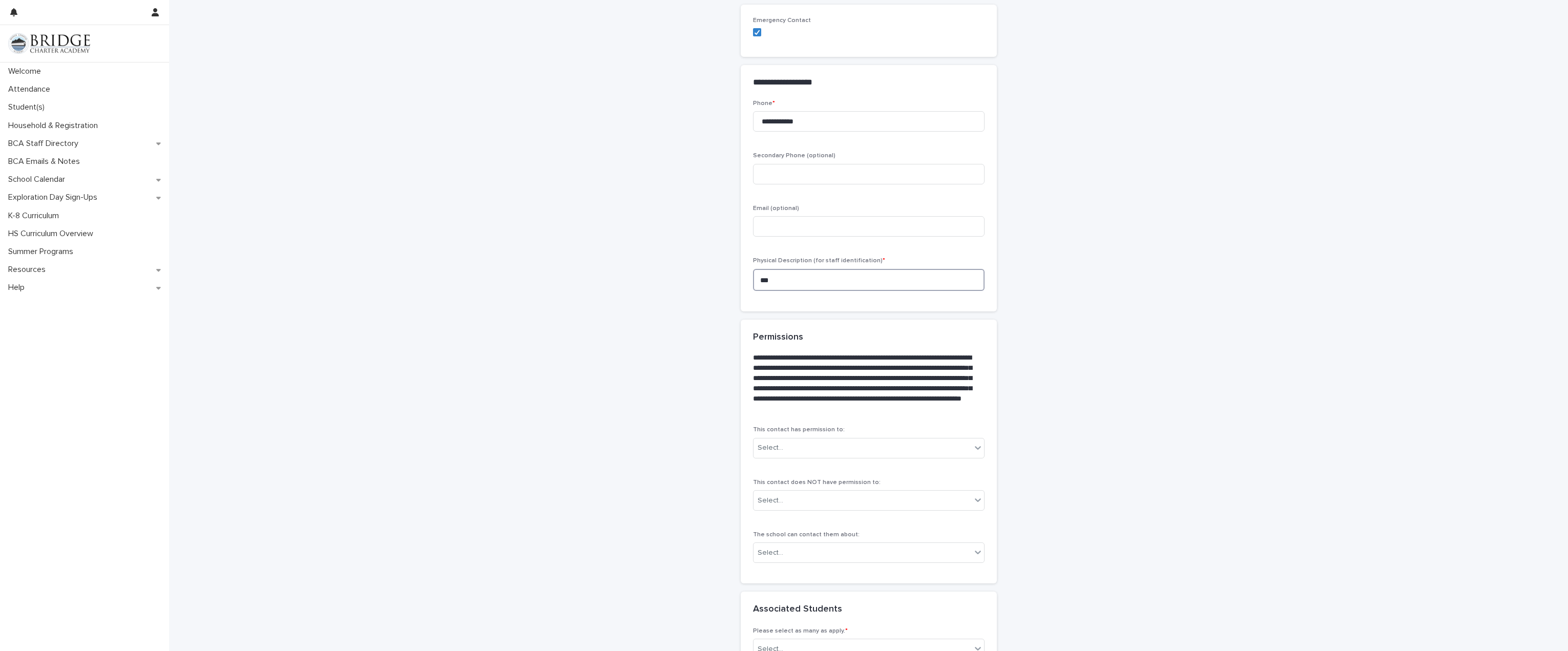
drag, startPoint x: 777, startPoint y: 286, endPoint x: 753, endPoint y: 284, distance: 24.1
click at [753, 284] on textarea "***" at bounding box center [869, 280] width 231 height 22
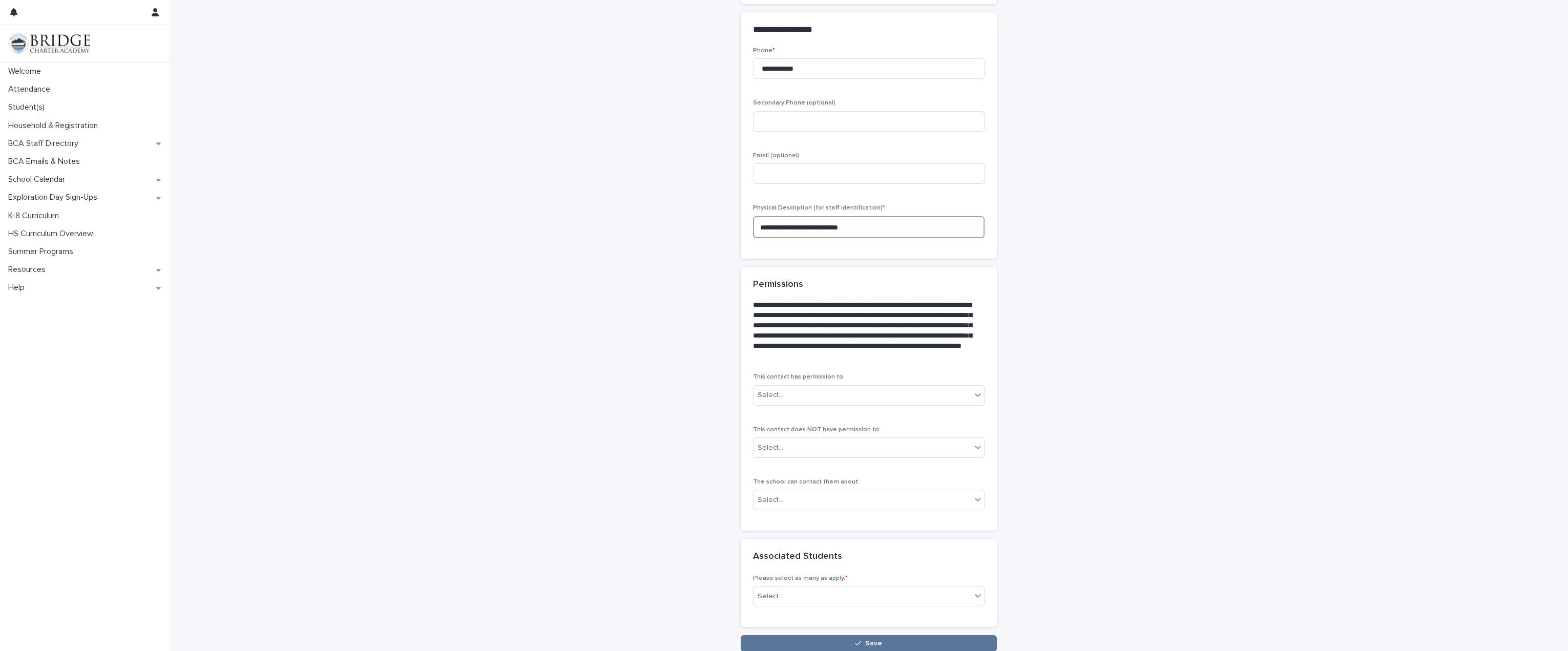
scroll to position [512, 0]
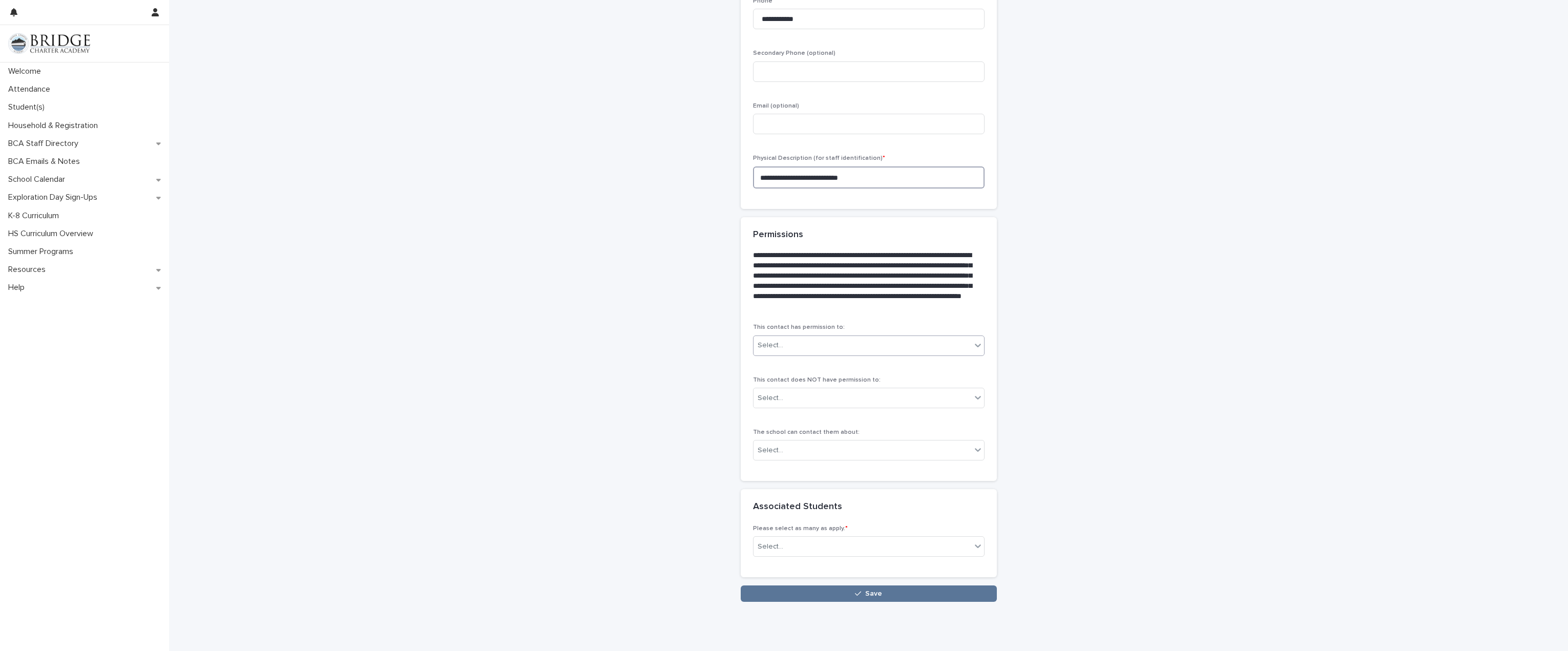
type textarea "**********"
click at [811, 349] on div "Select..." at bounding box center [863, 345] width 218 height 17
click at [811, 364] on div "Pick up my child" at bounding box center [865, 365] width 231 height 18
click at [821, 398] on div "Select..." at bounding box center [863, 398] width 218 height 17
click at [825, 434] on div "Make academic choices" at bounding box center [865, 436] width 231 height 18
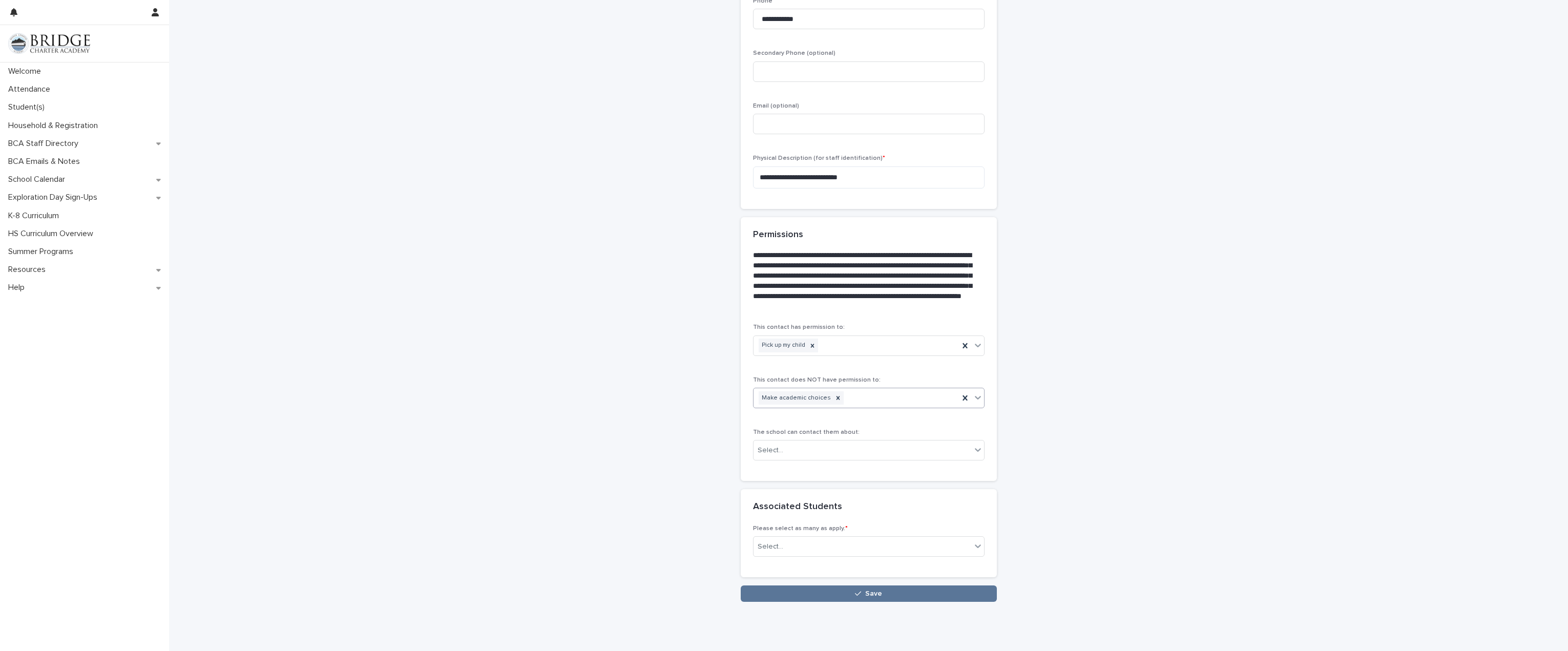
click at [853, 397] on div "Make academic choices" at bounding box center [857, 398] width 205 height 18
click at [846, 559] on div "Speak on my behalf regarding academic choices" at bounding box center [865, 561] width 231 height 18
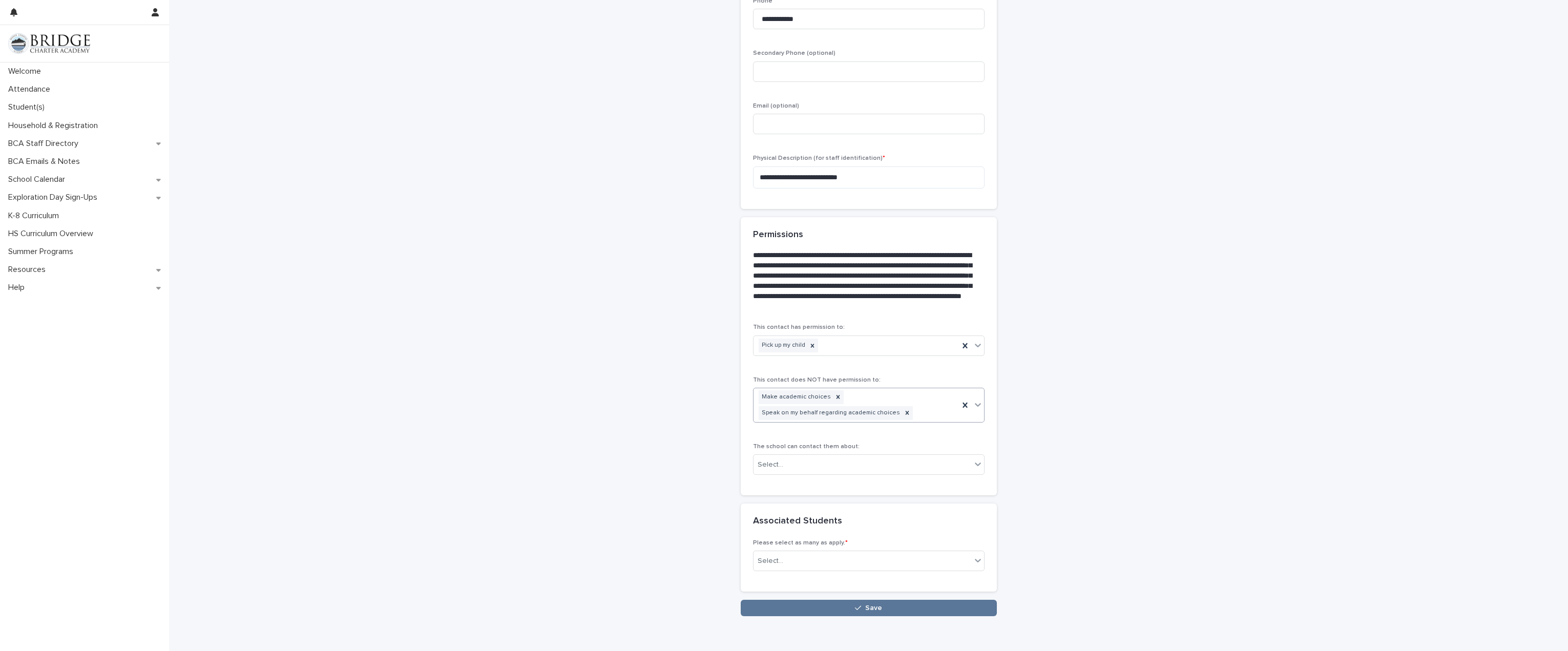
scroll to position [519, 0]
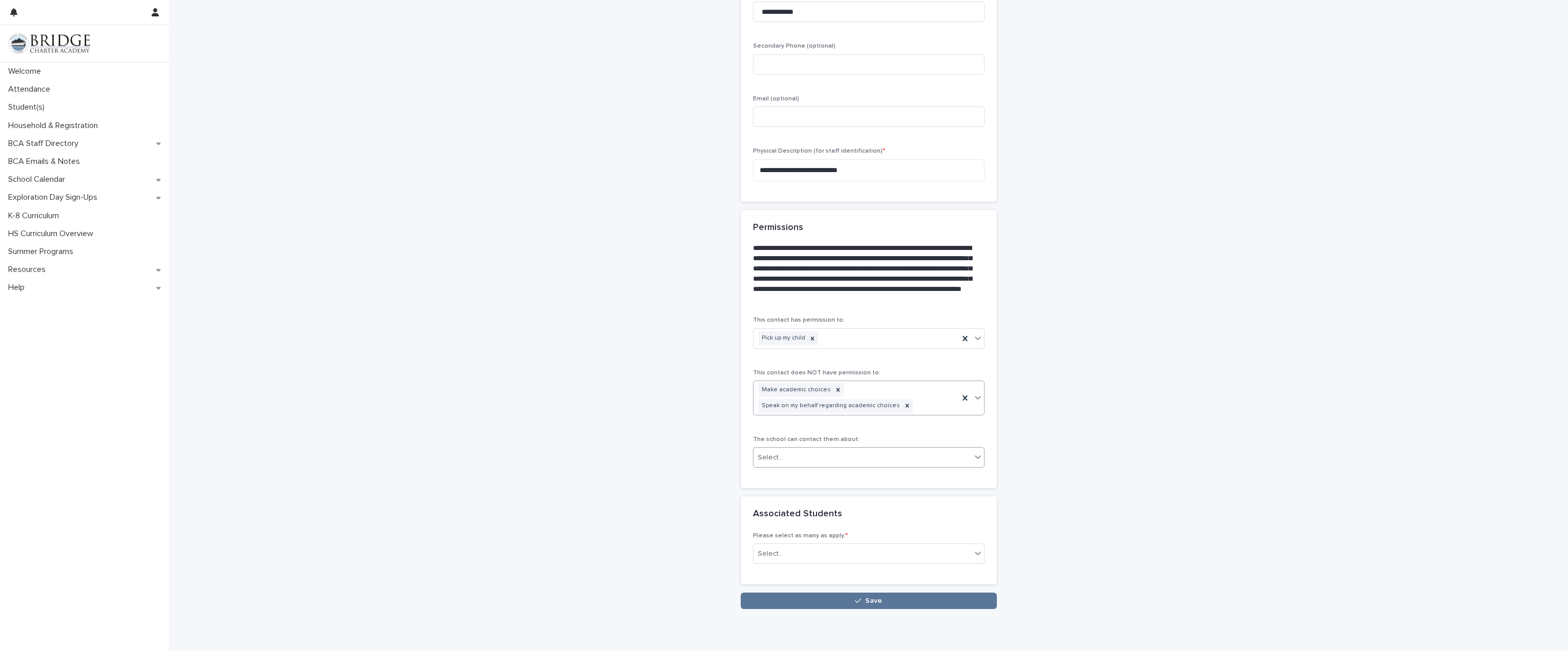
click at [880, 464] on div "Select..." at bounding box center [863, 457] width 218 height 17
click at [849, 479] on div "Academic progress" at bounding box center [865, 477] width 231 height 18
click at [885, 460] on div "Academic progress" at bounding box center [857, 457] width 205 height 18
click at [882, 529] on div "Weekly email" at bounding box center [865, 531] width 231 height 18
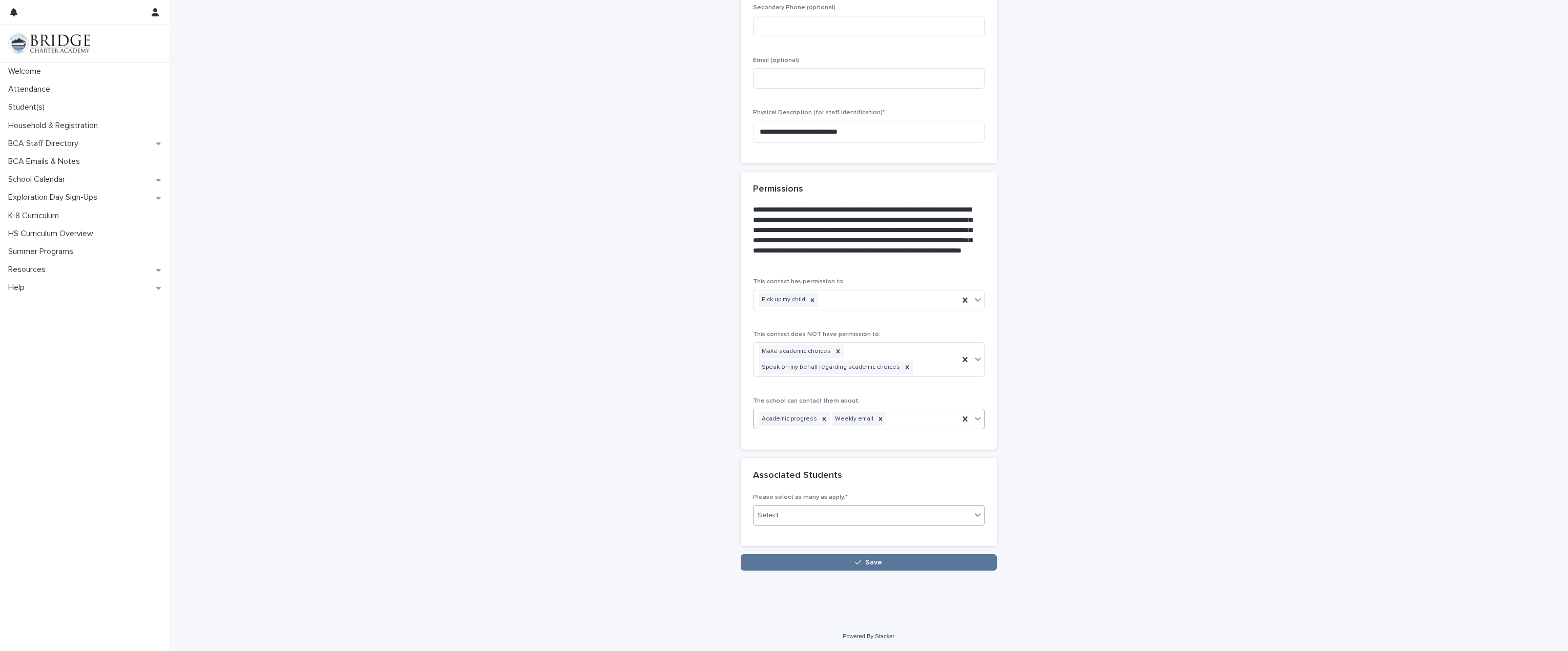
click at [841, 516] on div "Select..." at bounding box center [863, 515] width 218 height 17
click at [820, 535] on div "Addie TEST" at bounding box center [865, 535] width 231 height 18
click at [845, 517] on div "Addie TEST" at bounding box center [857, 516] width 205 height 18
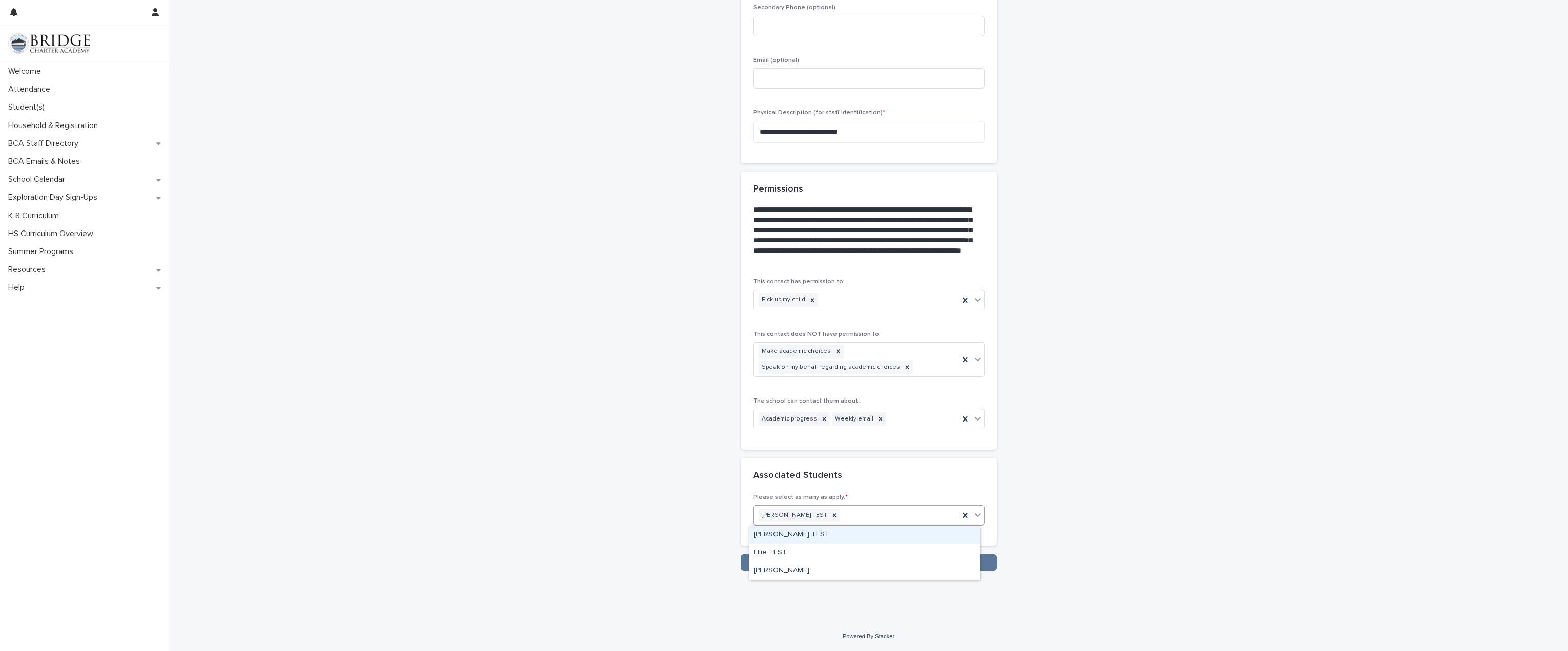
click at [776, 533] on div "Cindy TEST" at bounding box center [865, 535] width 231 height 18
click at [866, 519] on div "Addie TEST Cindy TEST" at bounding box center [857, 516] width 205 height 18
click at [820, 537] on div "Ellie TEST" at bounding box center [865, 535] width 231 height 18
click at [913, 520] on div "Addie TEST Cindy TEST Ellie TEST" at bounding box center [857, 522] width 205 height 34
click at [886, 537] on div "Frodo Baggins" at bounding box center [865, 535] width 231 height 18
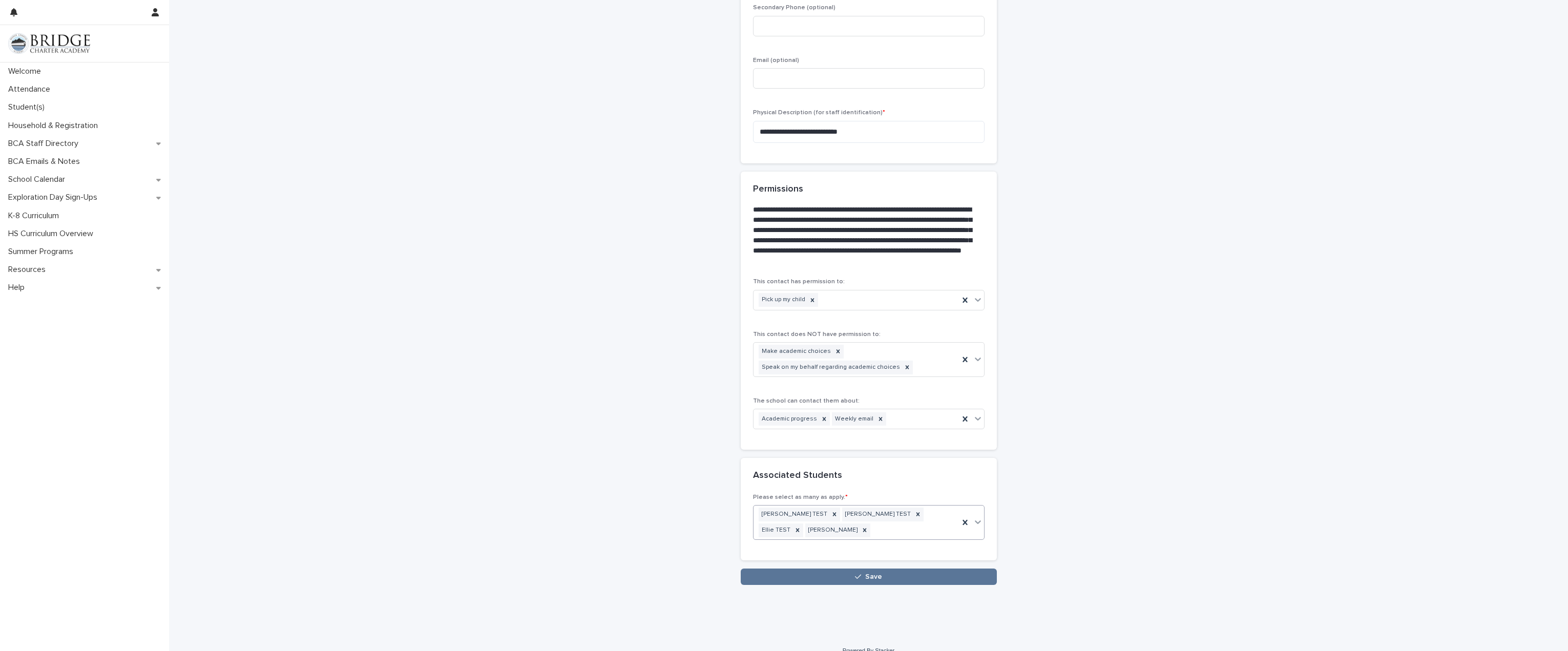
scroll to position [565, 0]
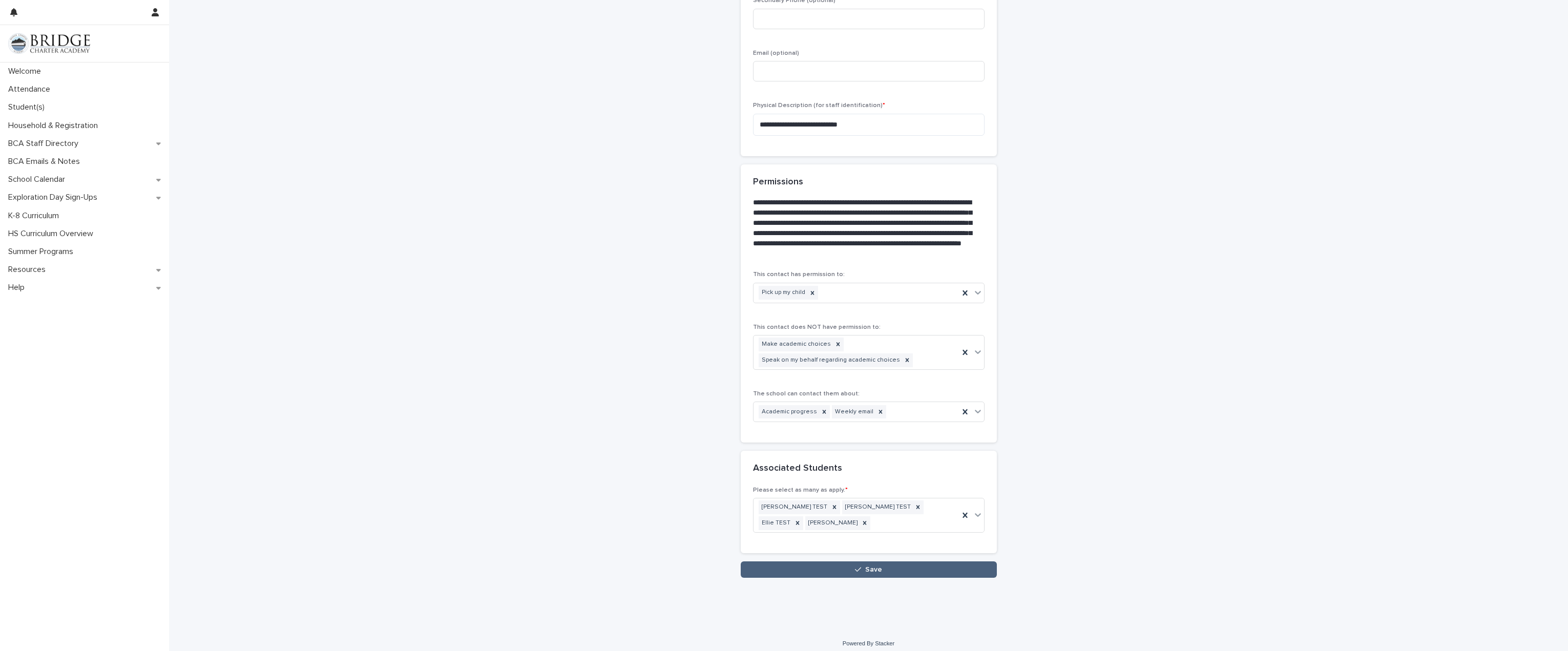
click at [834, 570] on button "Save" at bounding box center [869, 570] width 256 height 16
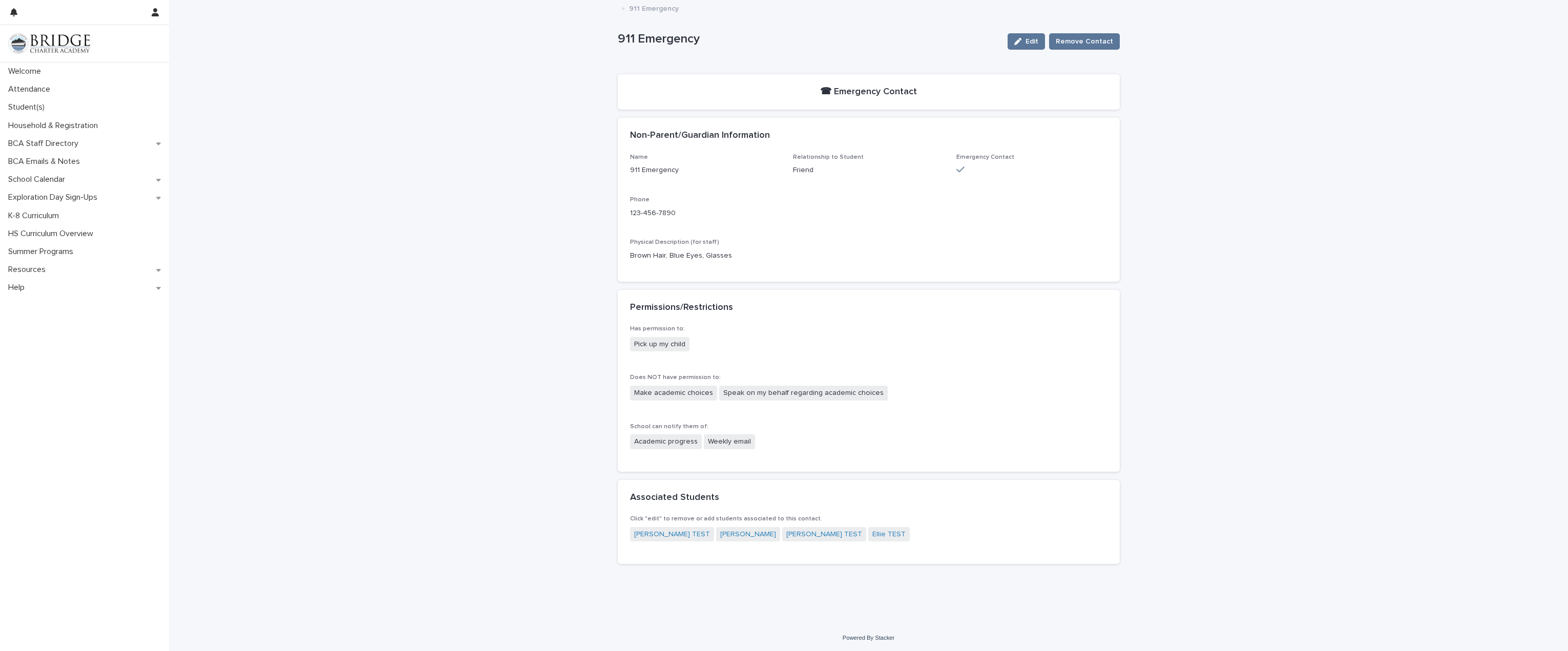
scroll to position [1, 0]
click at [56, 133] on div "Household & Registration" at bounding box center [84, 126] width 169 height 18
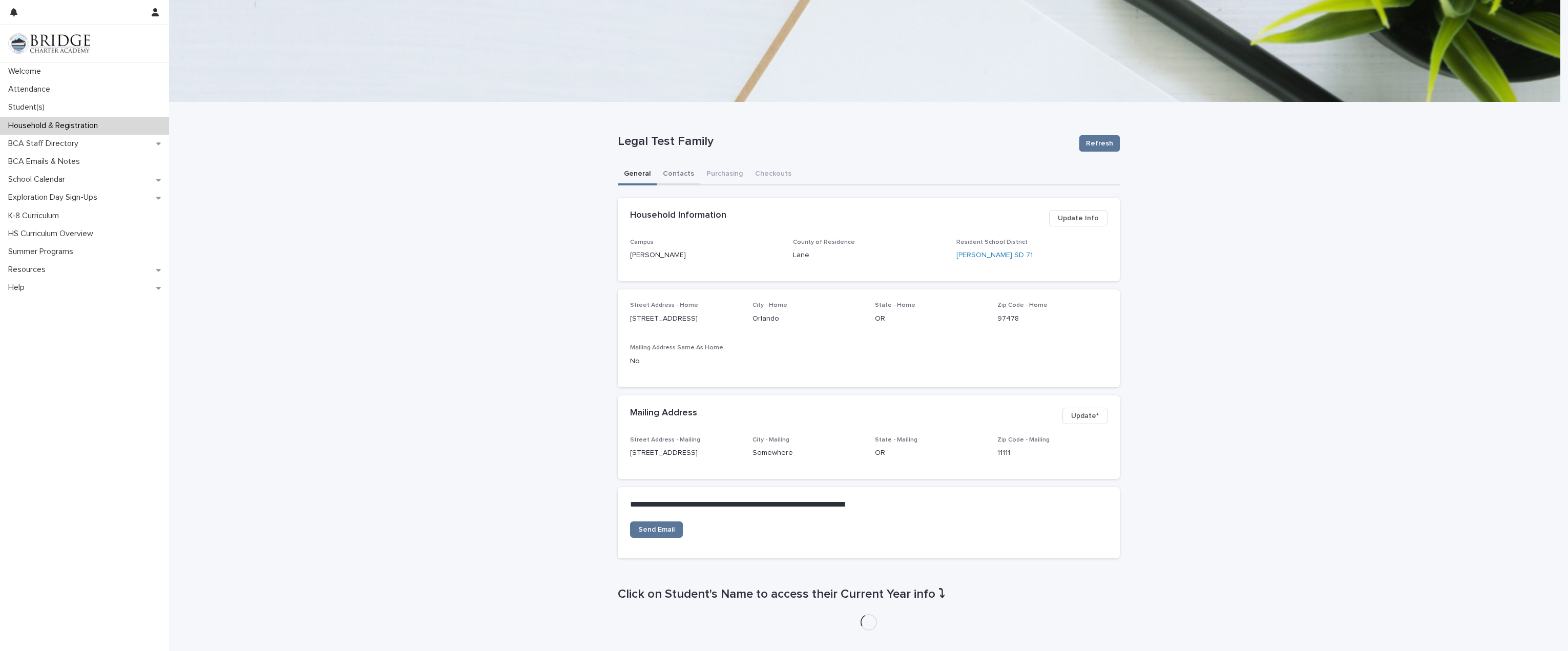
click at [676, 173] on button "Contacts" at bounding box center [679, 174] width 44 height 21
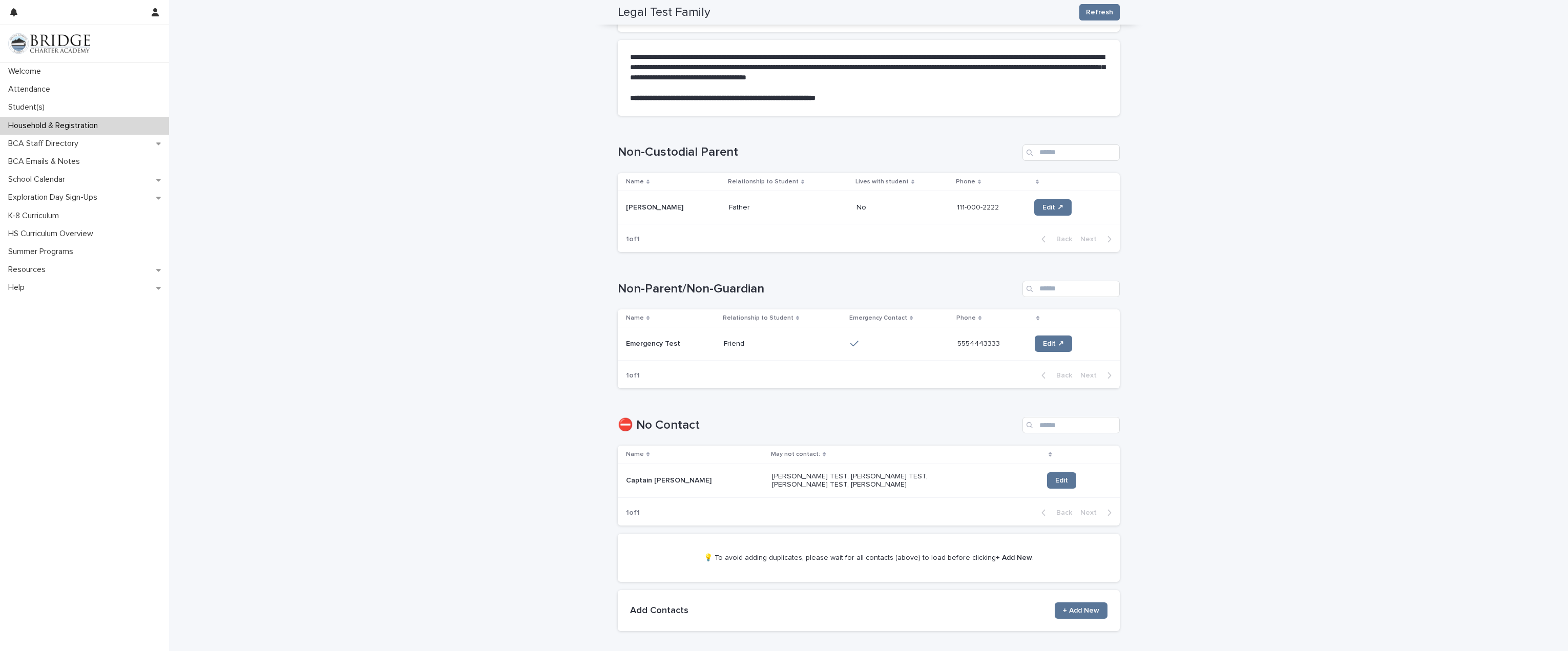
scroll to position [462, 0]
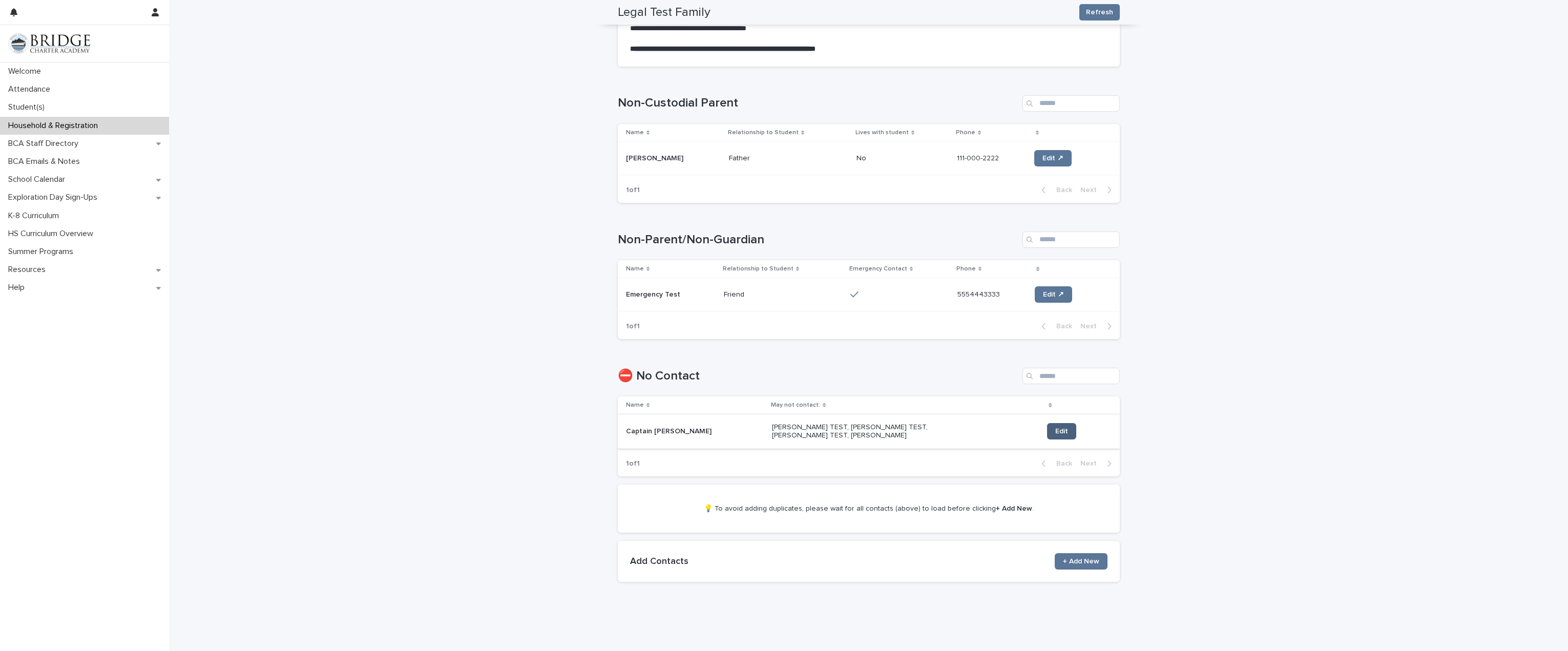
click at [1047, 423] on link "Edit" at bounding box center [1062, 431] width 29 height 16
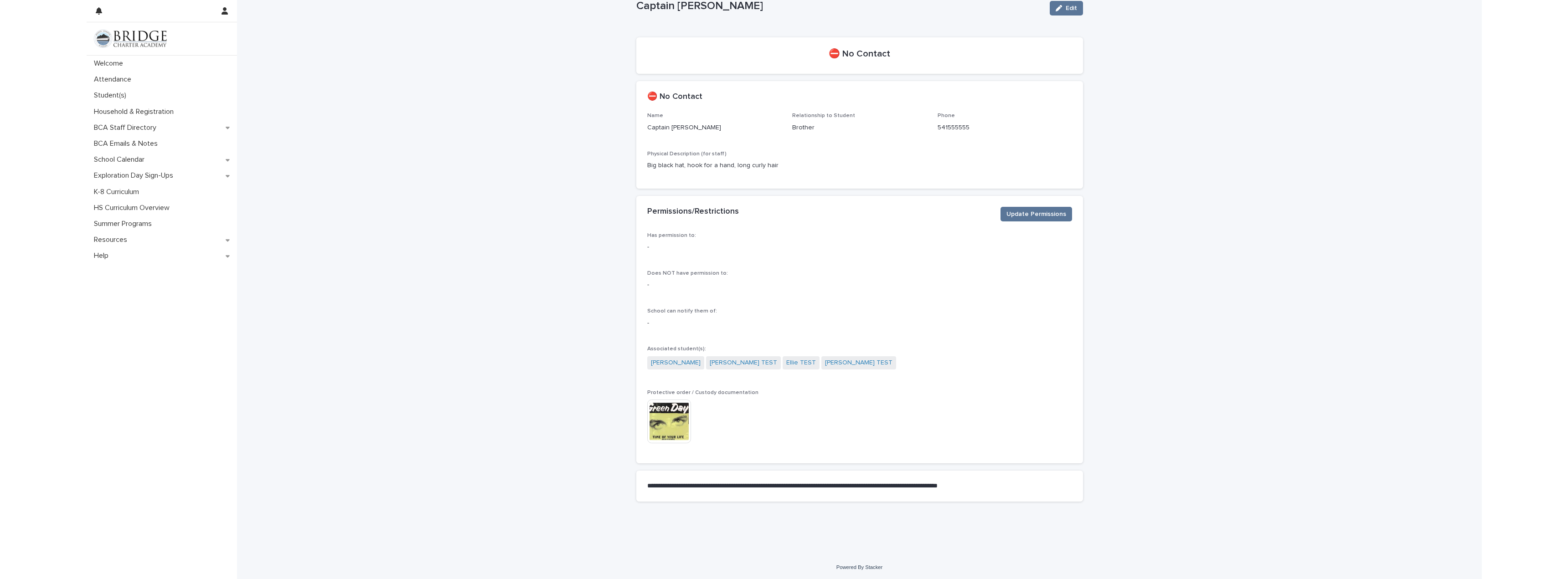
scroll to position [30, 0]
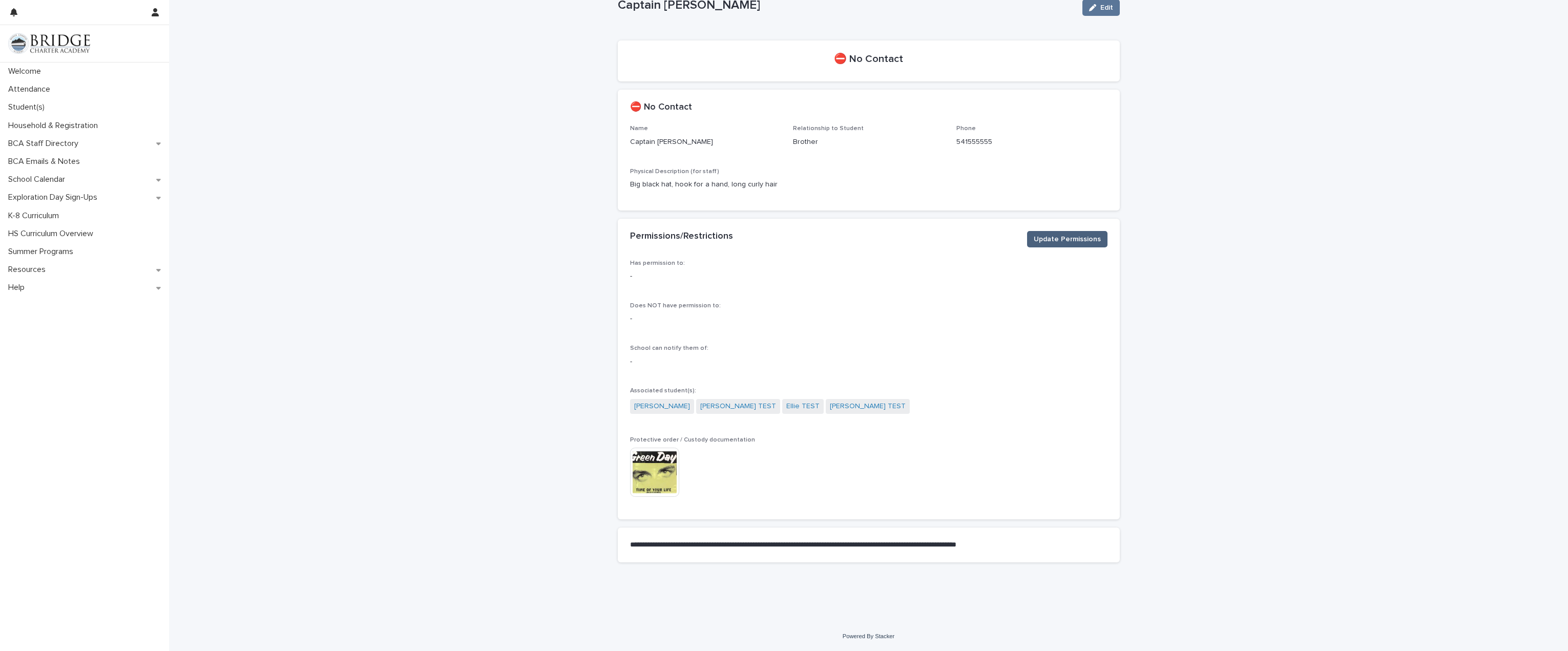
click at [1051, 238] on span "Update Permissions" at bounding box center [1067, 239] width 67 height 10
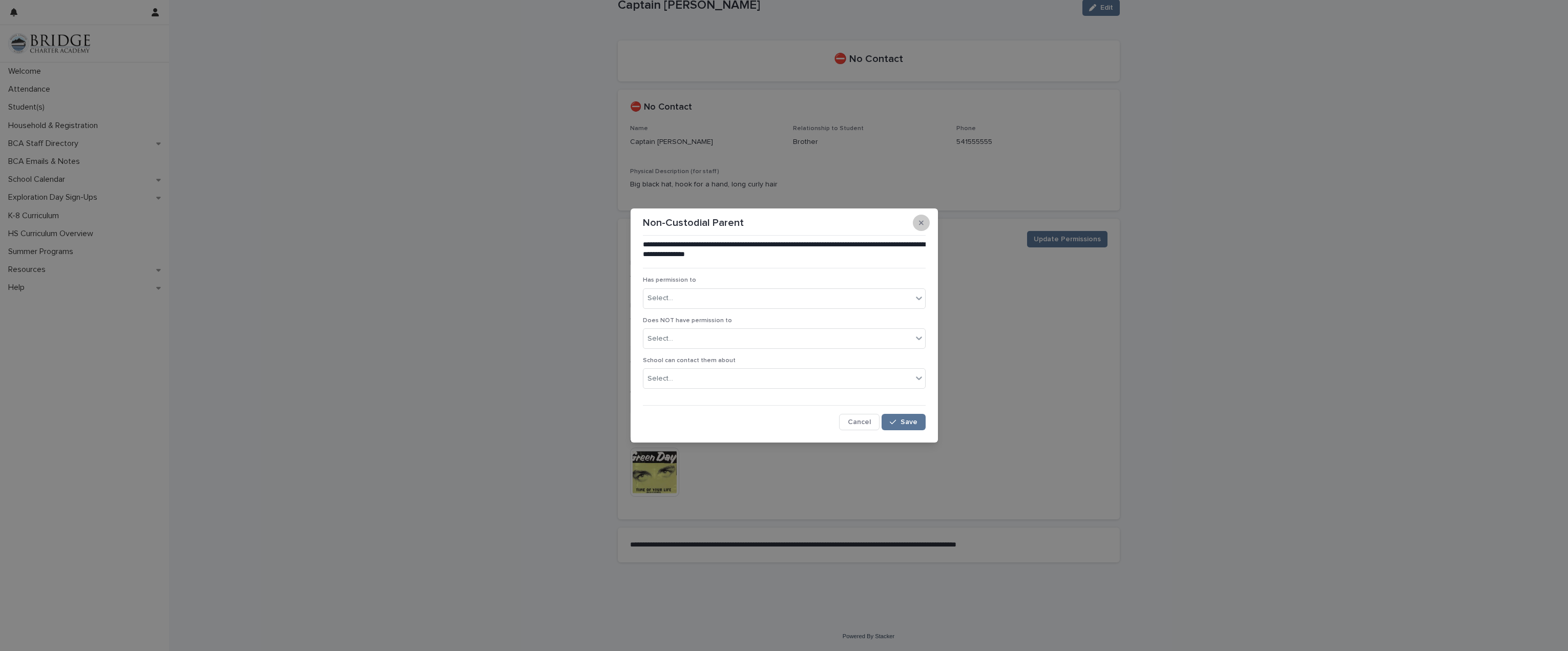
click at [919, 220] on icon "button" at bounding box center [921, 223] width 5 height 7
